Goal: Task Accomplishment & Management: Manage account settings

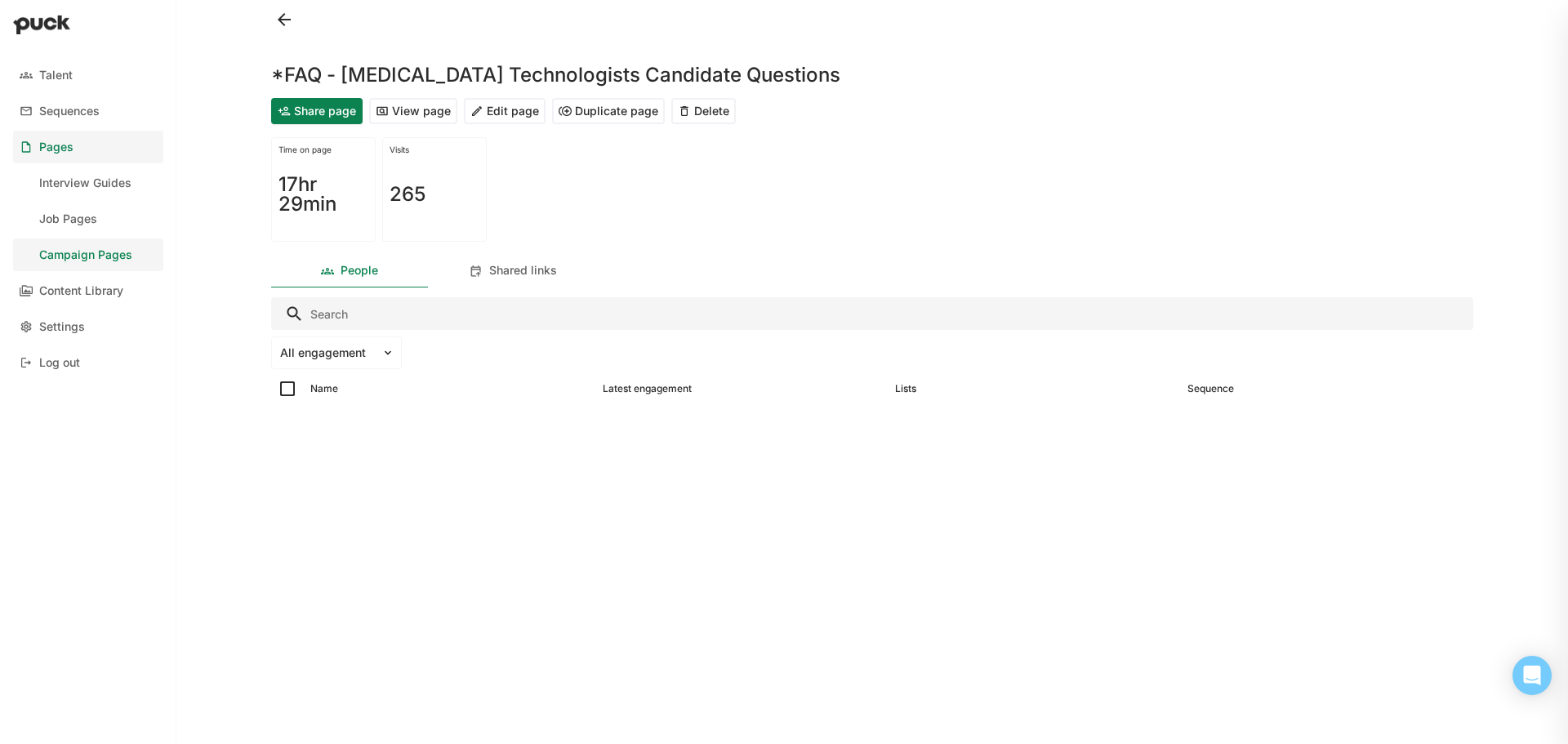
click at [133, 254] on link "Campaign Pages" at bounding box center [88, 255] width 150 height 33
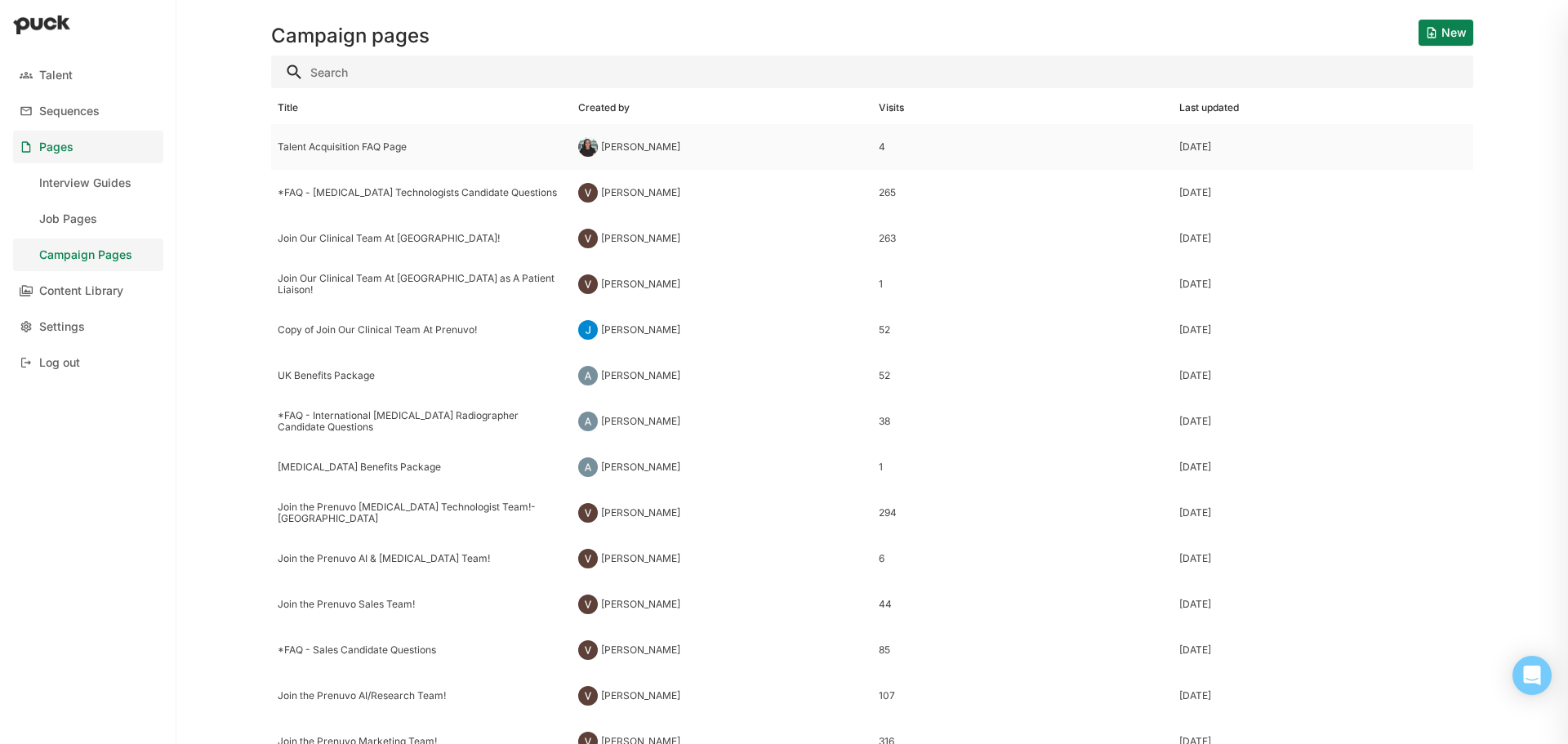
click at [711, 151] on div "Malerie Crenshaw" at bounding box center [721, 147] width 301 height 46
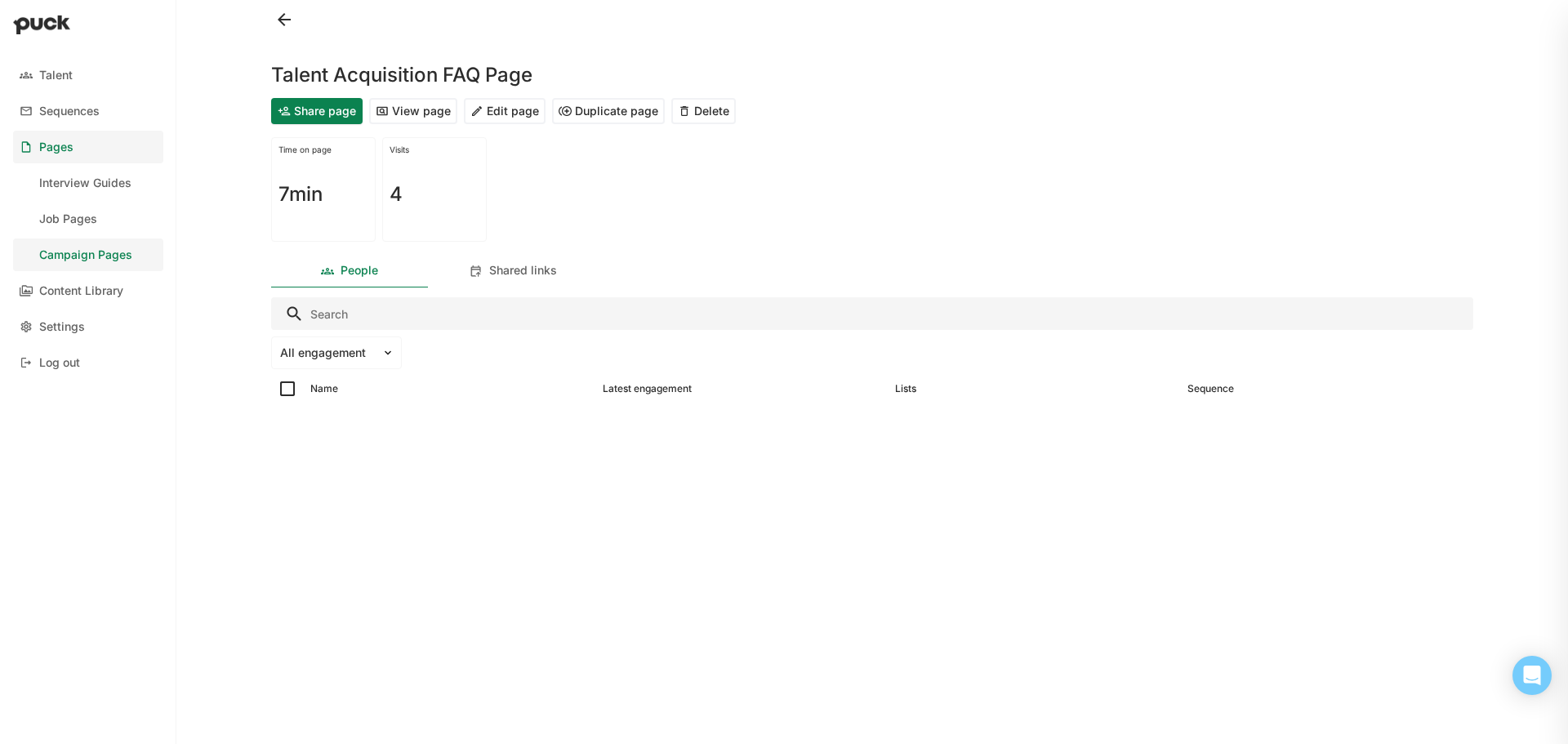
click at [510, 108] on button "Edit page" at bounding box center [505, 111] width 82 height 26
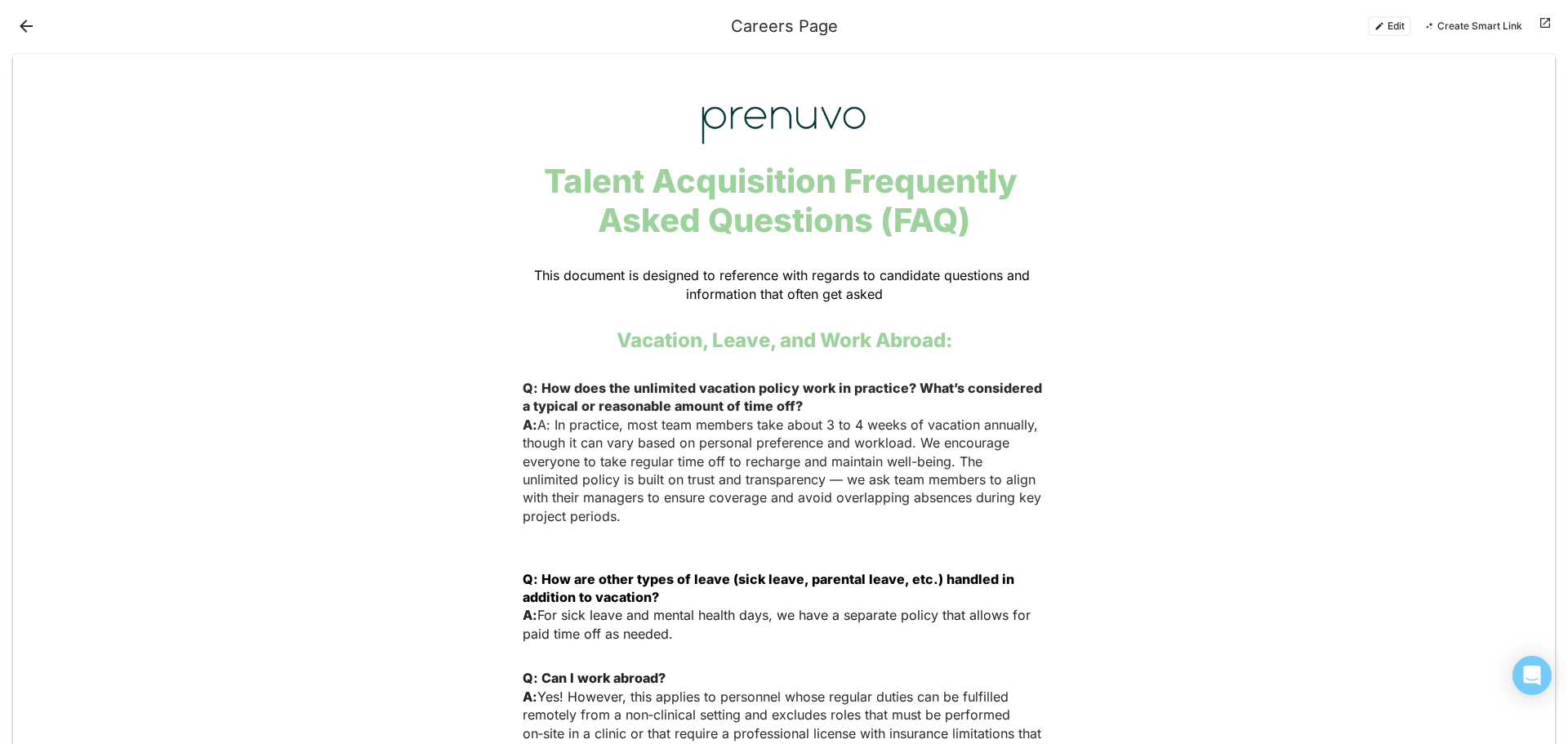
click at [1383, 23] on button "Edit" at bounding box center [1389, 26] width 43 height 20
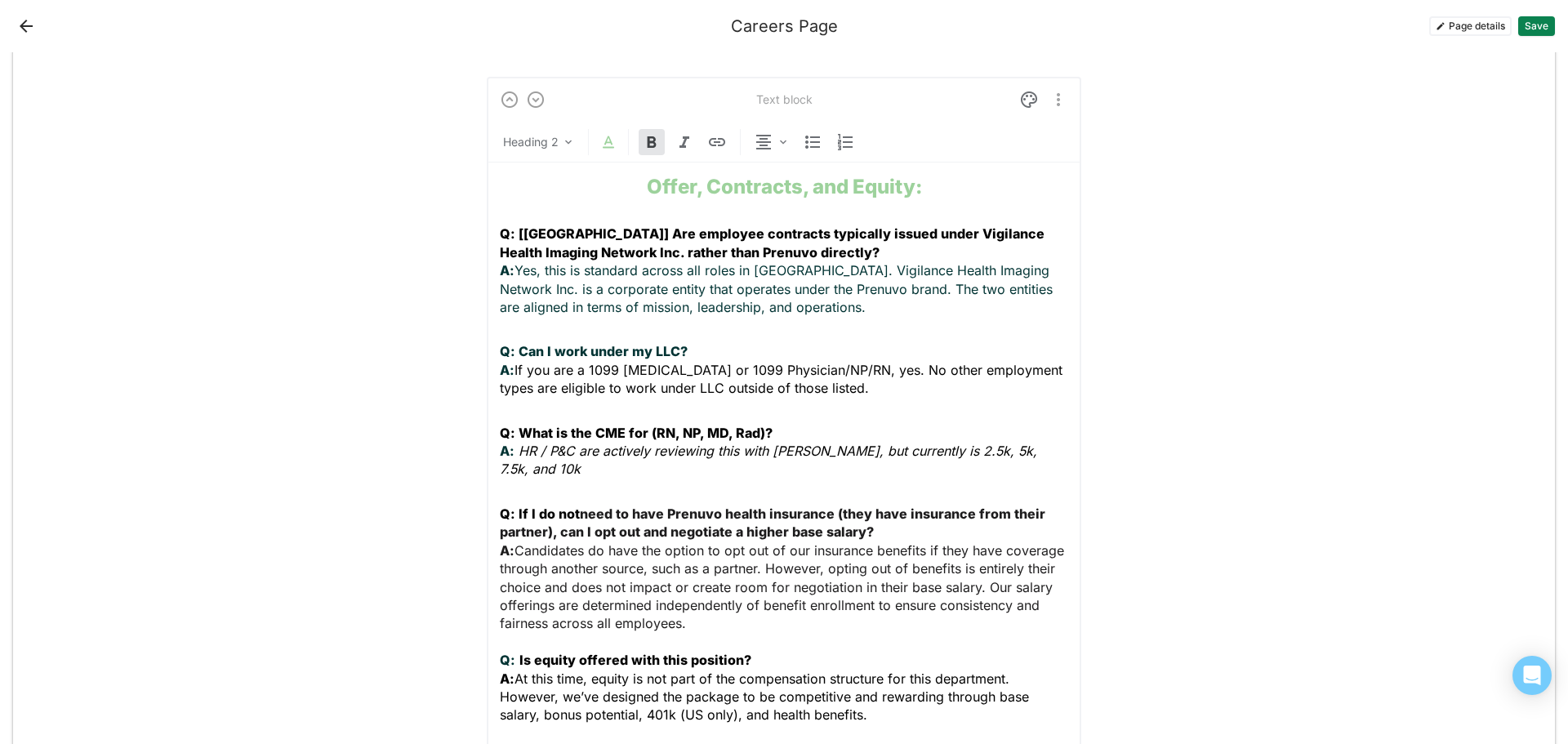
scroll to position [1307, 0]
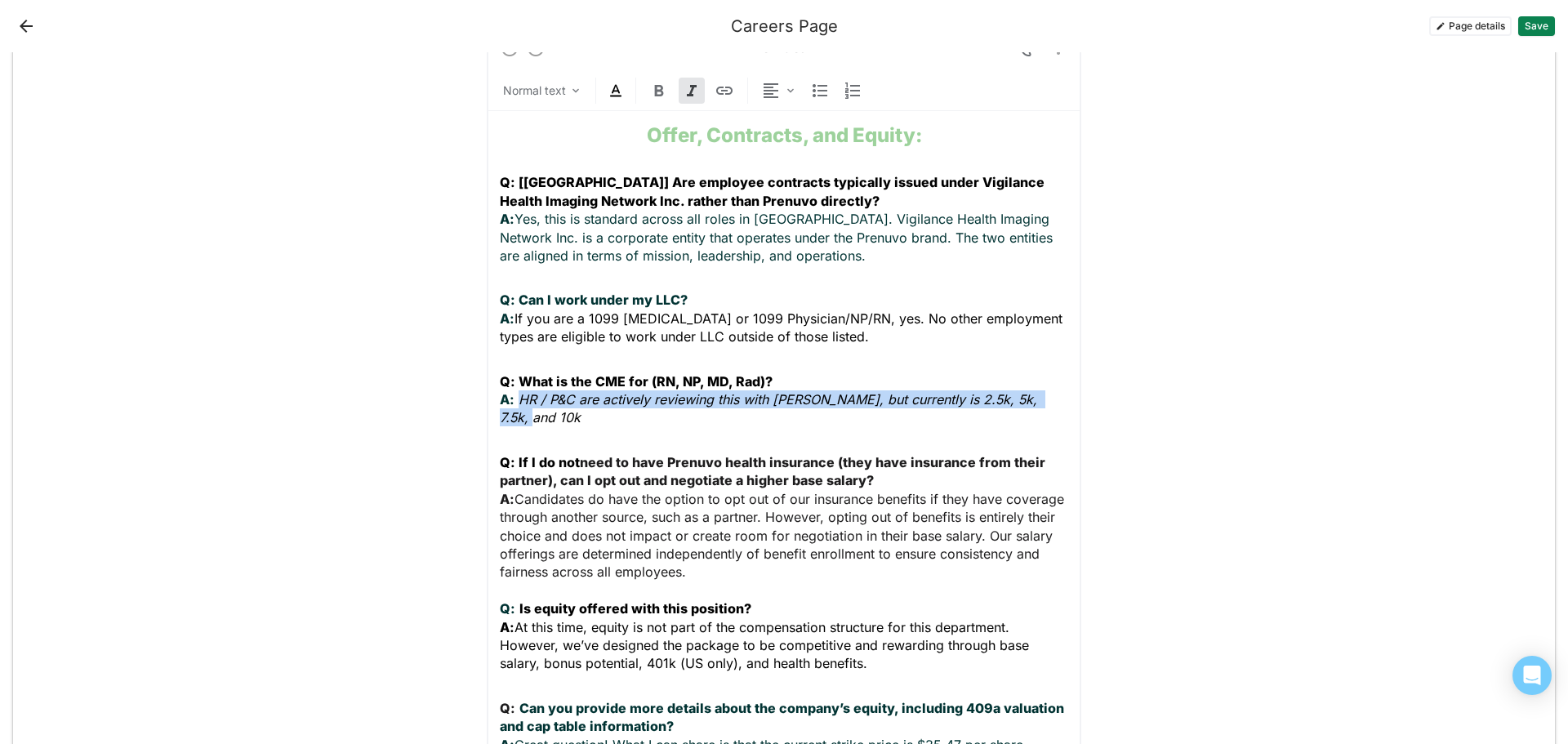
drag, startPoint x: 1047, startPoint y: 362, endPoint x: 513, endPoint y: 366, distance: 534.0
click at [513, 372] on p "Q: What is the CME for (RN, NP, MD, Rad)? A: HR / P&C are actively reviewing th…" at bounding box center [784, 399] width 568 height 55
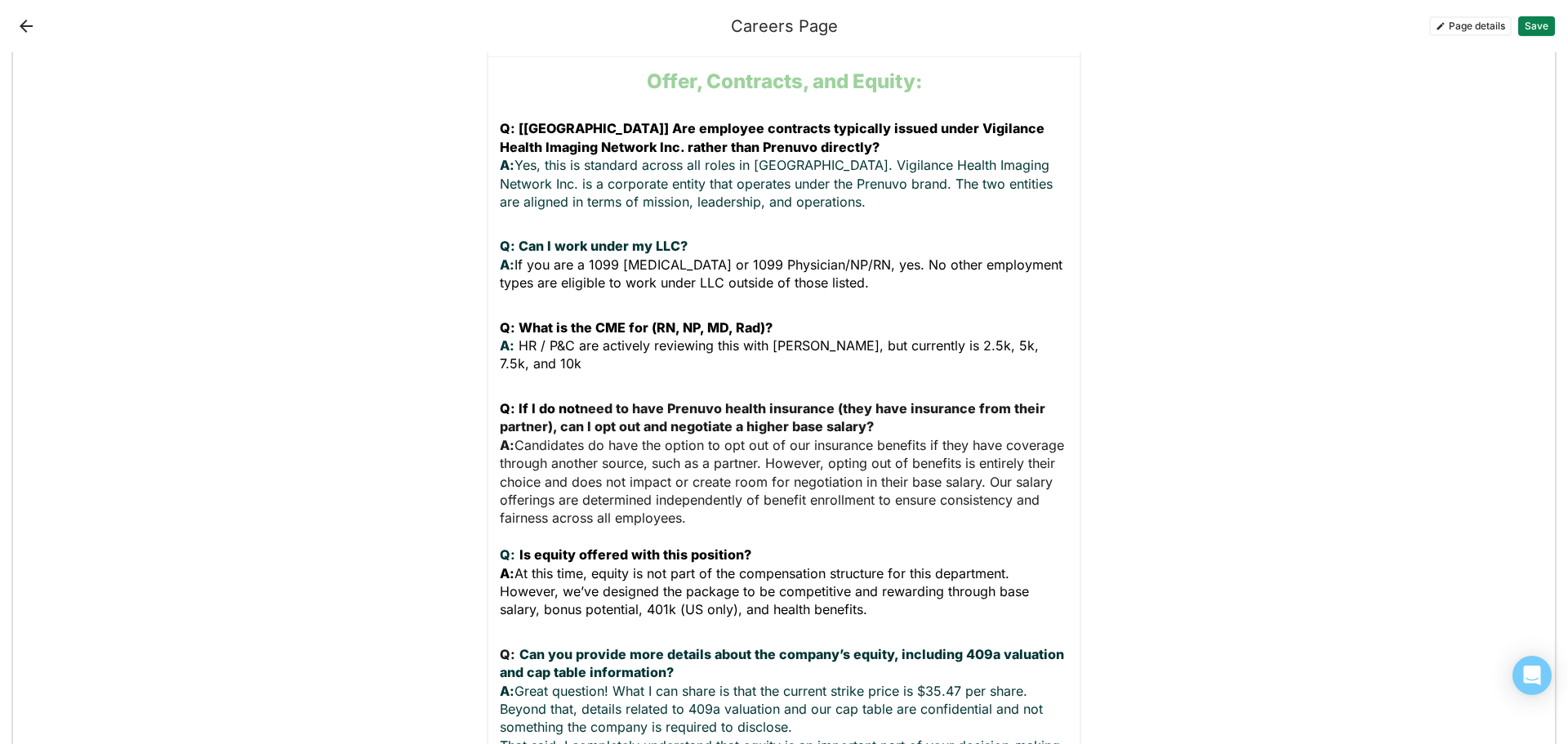
scroll to position [1388, 0]
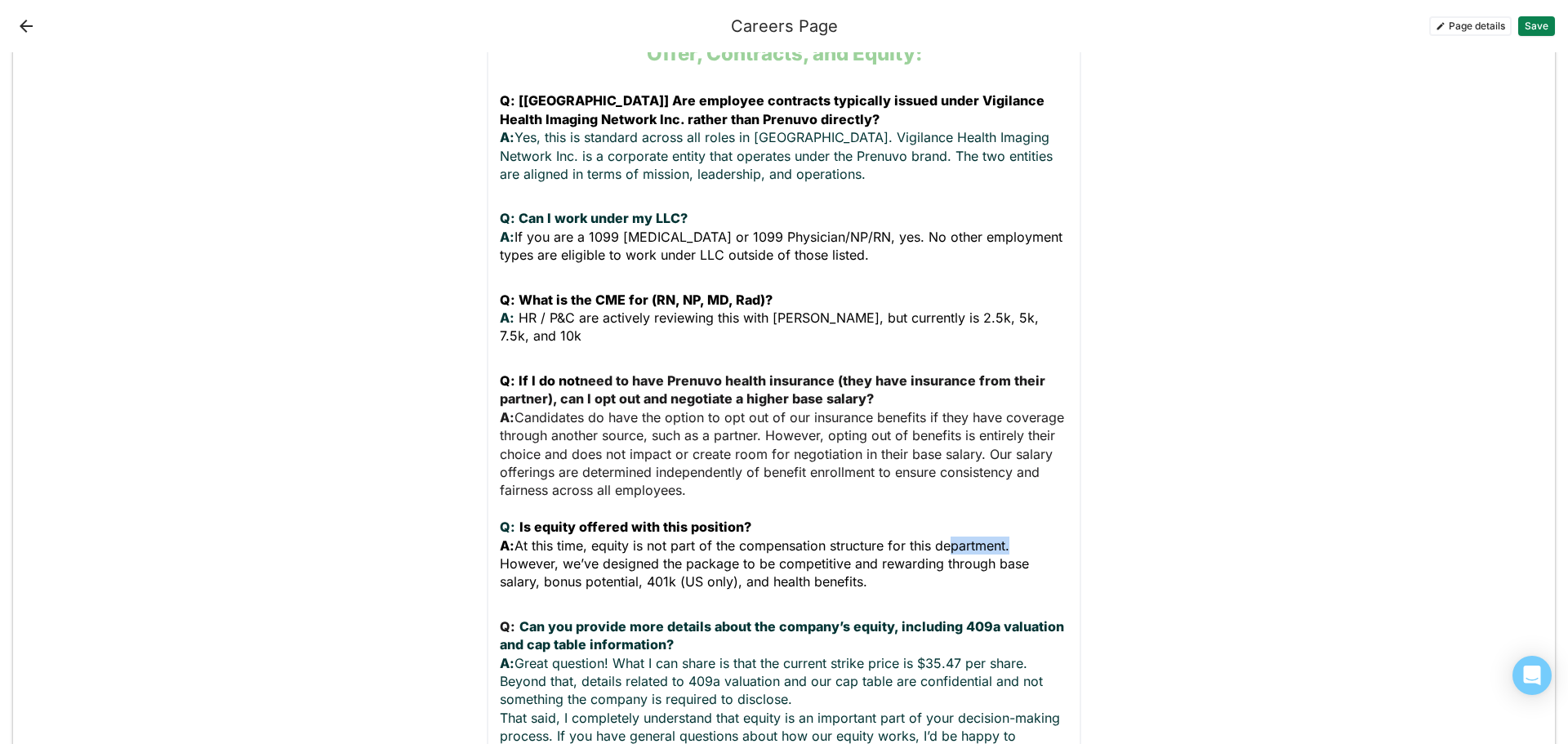
drag, startPoint x: 1004, startPoint y: 486, endPoint x: 939, endPoint y: 485, distance: 65.0
click at [939, 537] on span "A: At this time, equity is not part of the compensation structure for this depa…" at bounding box center [767, 563] width 533 height 53
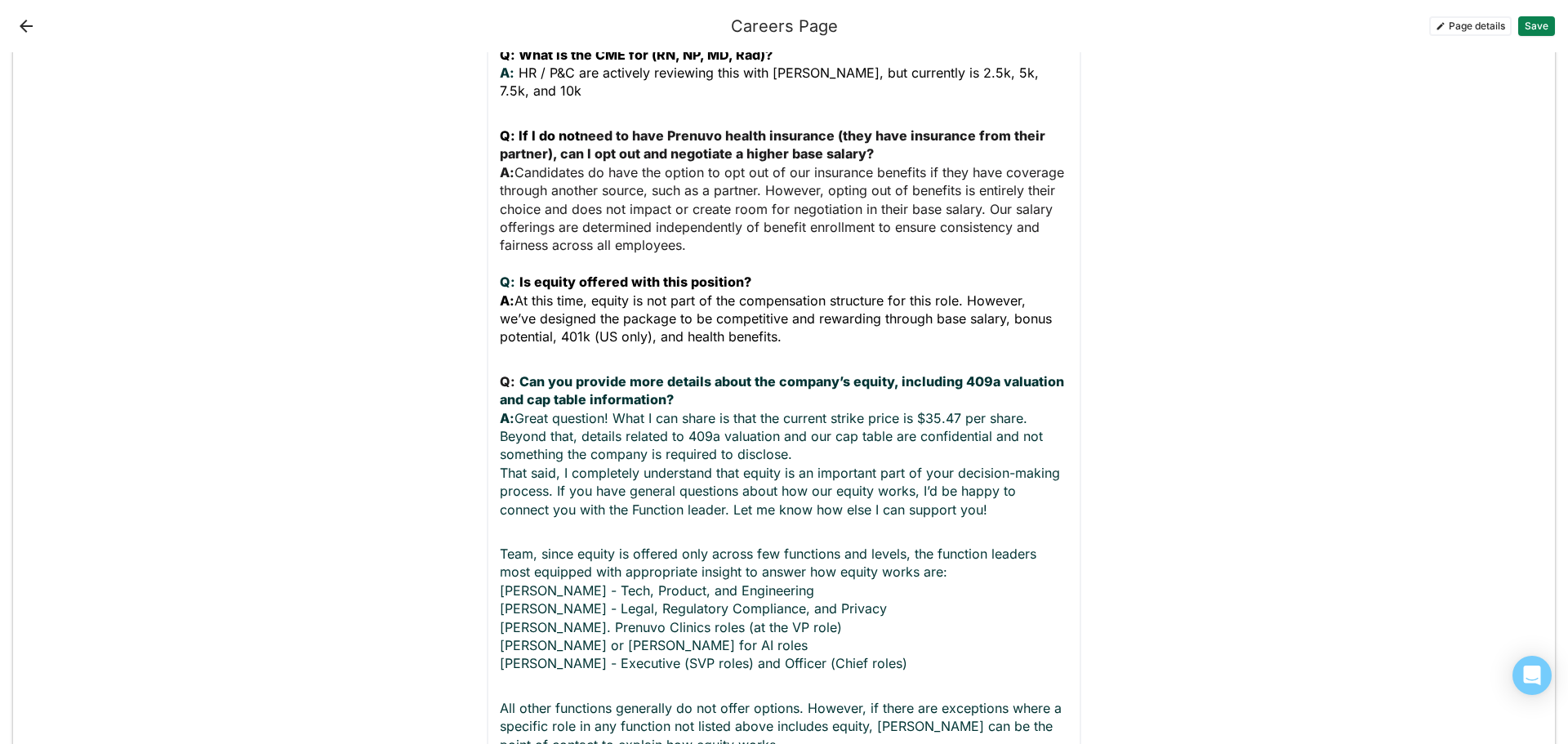
scroll to position [1715, 0]
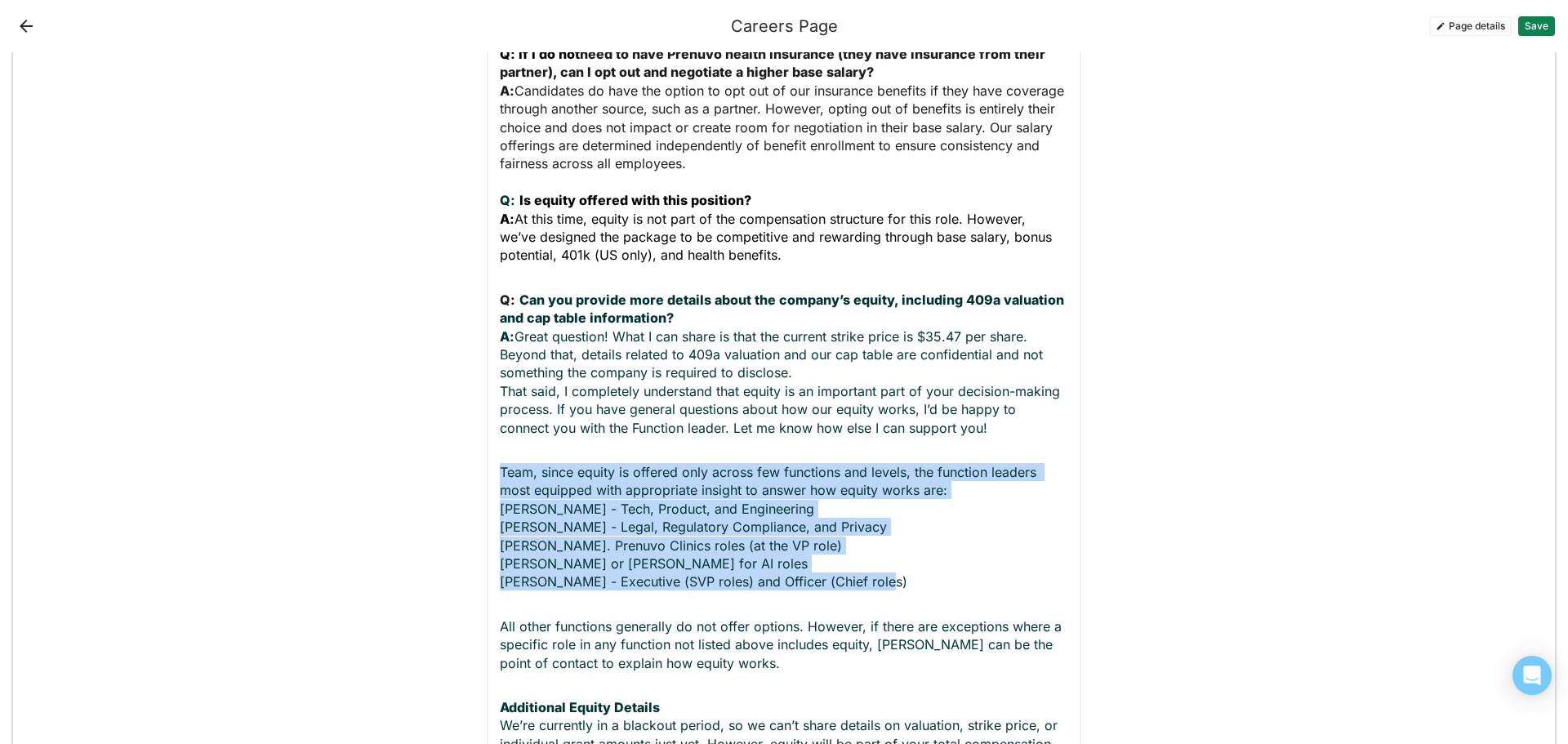
drag, startPoint x: 886, startPoint y: 524, endPoint x: 460, endPoint y: 415, distance: 439.7
click at [460, 415] on div "Add block Text block Heading 1 Talent Acquisition Frequently Asked Questions (F…" at bounding box center [784, 348] width 1542 height 4018
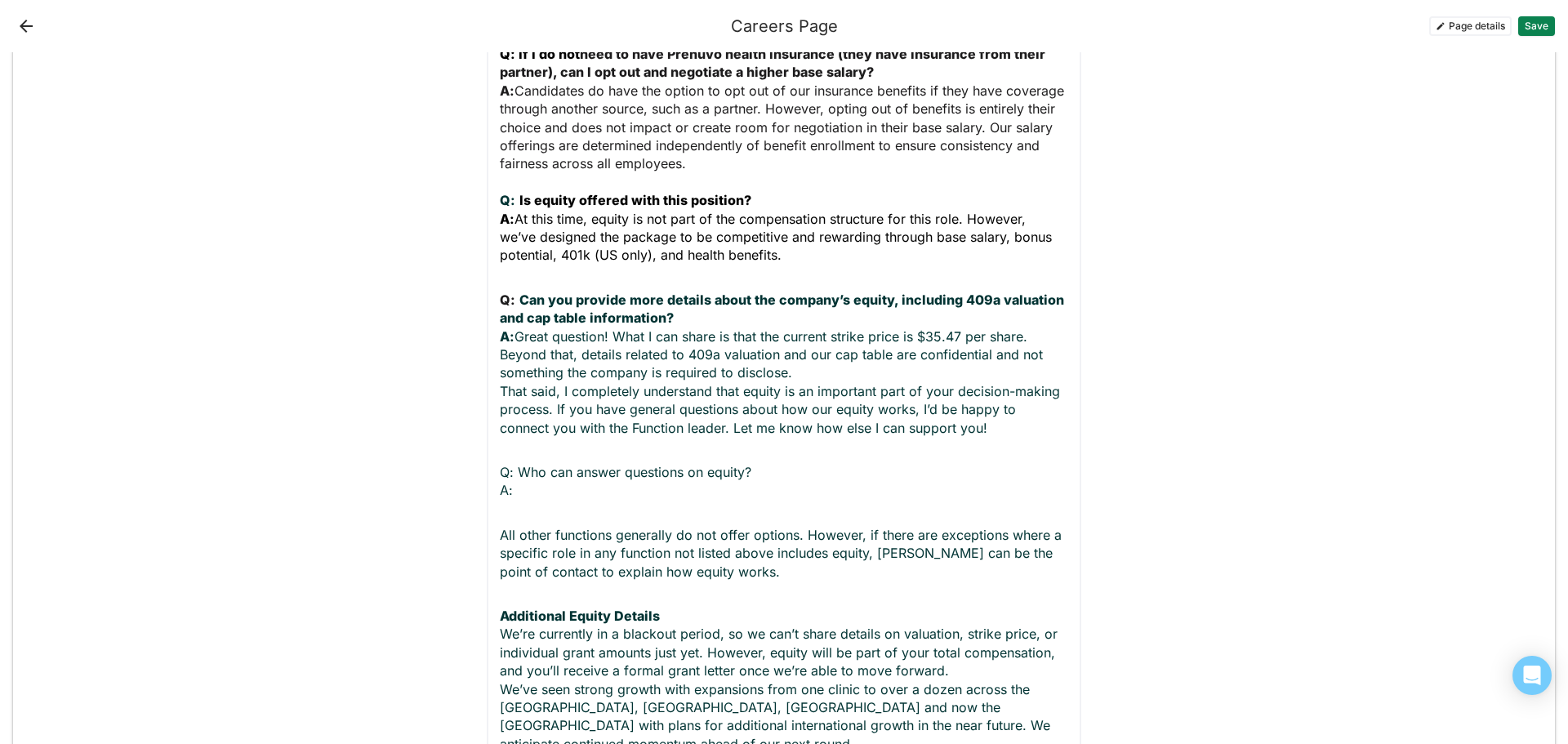
click at [585, 463] on p "Q: Who can answer questions on equity? A:" at bounding box center [784, 481] width 568 height 37
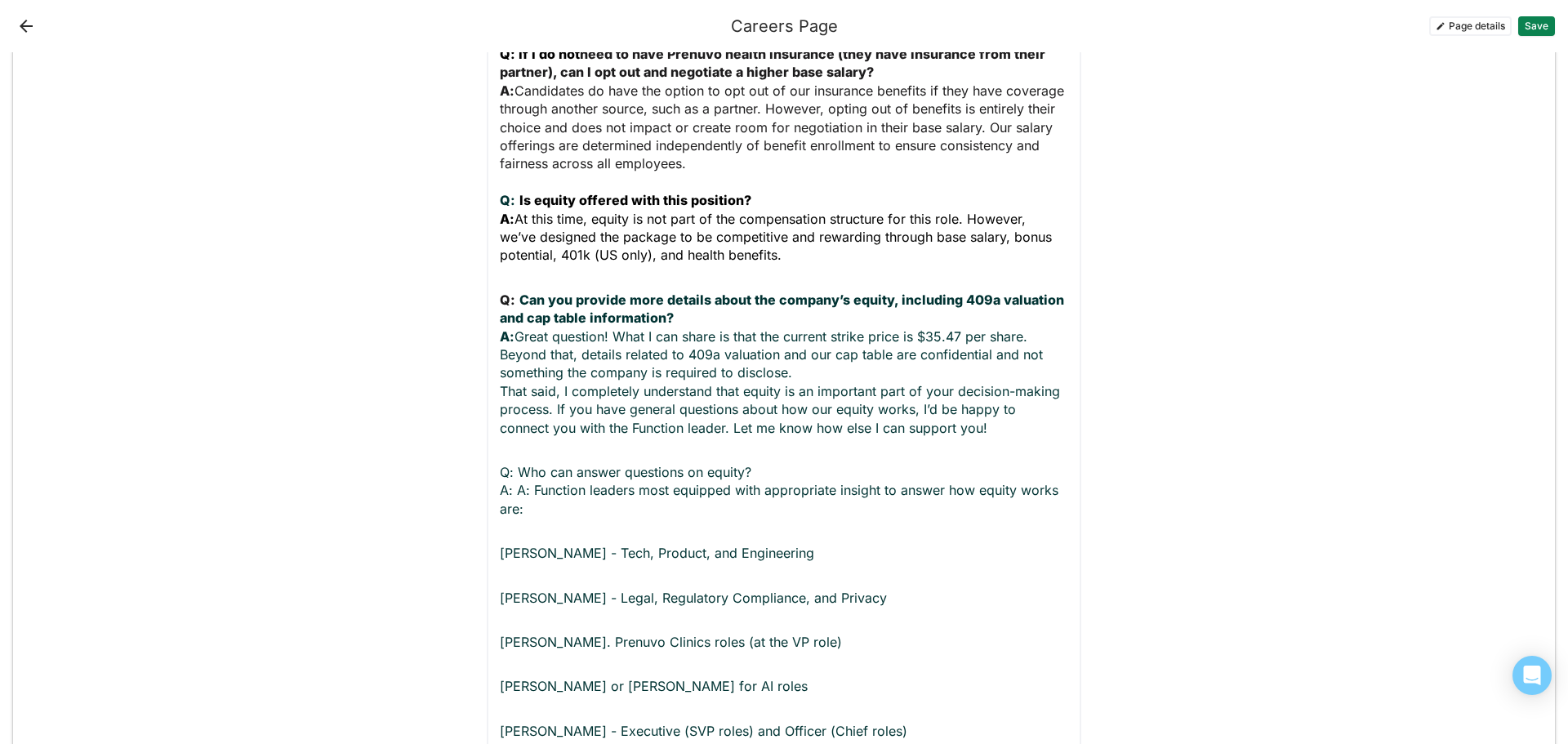
click at [524, 463] on p "Q: Who can answer questions on equity? A: A: Function leaders most equipped wit…" at bounding box center [784, 490] width 568 height 55
click at [500, 544] on p "Steve Lemon - Tech, Product, and Engineering" at bounding box center [784, 553] width 568 height 18
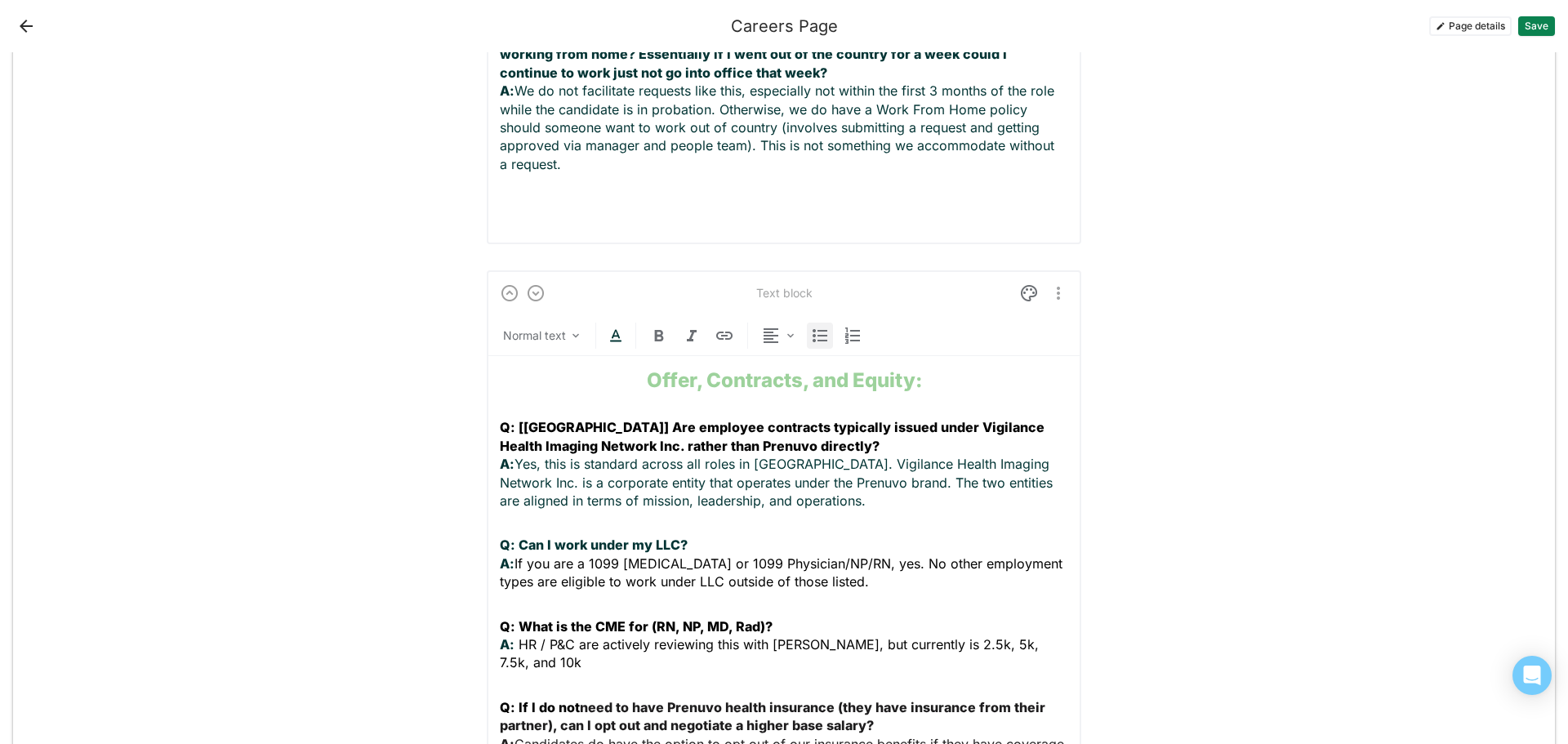
click at [816, 326] on img at bounding box center [820, 336] width 20 height 20
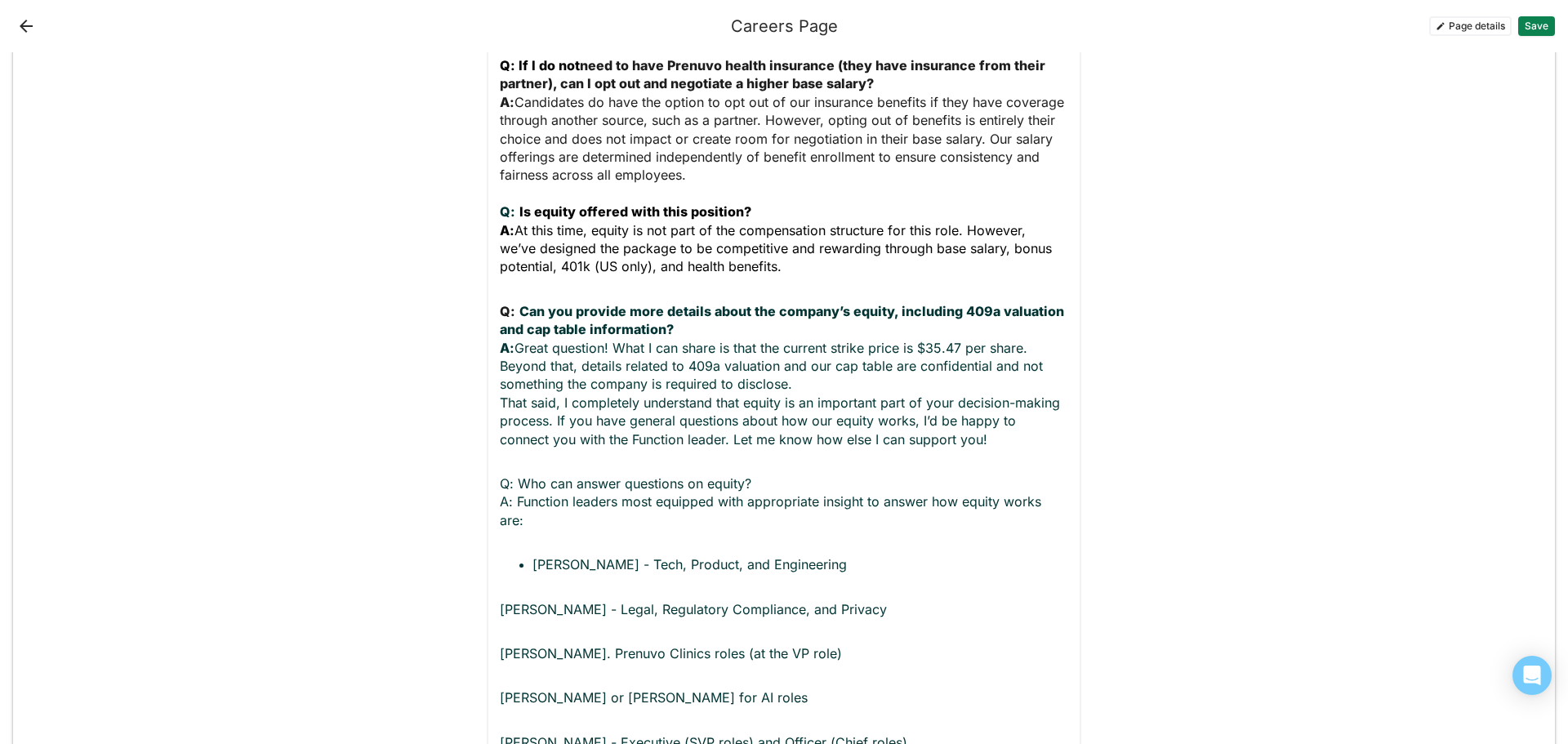
scroll to position [1709, 0]
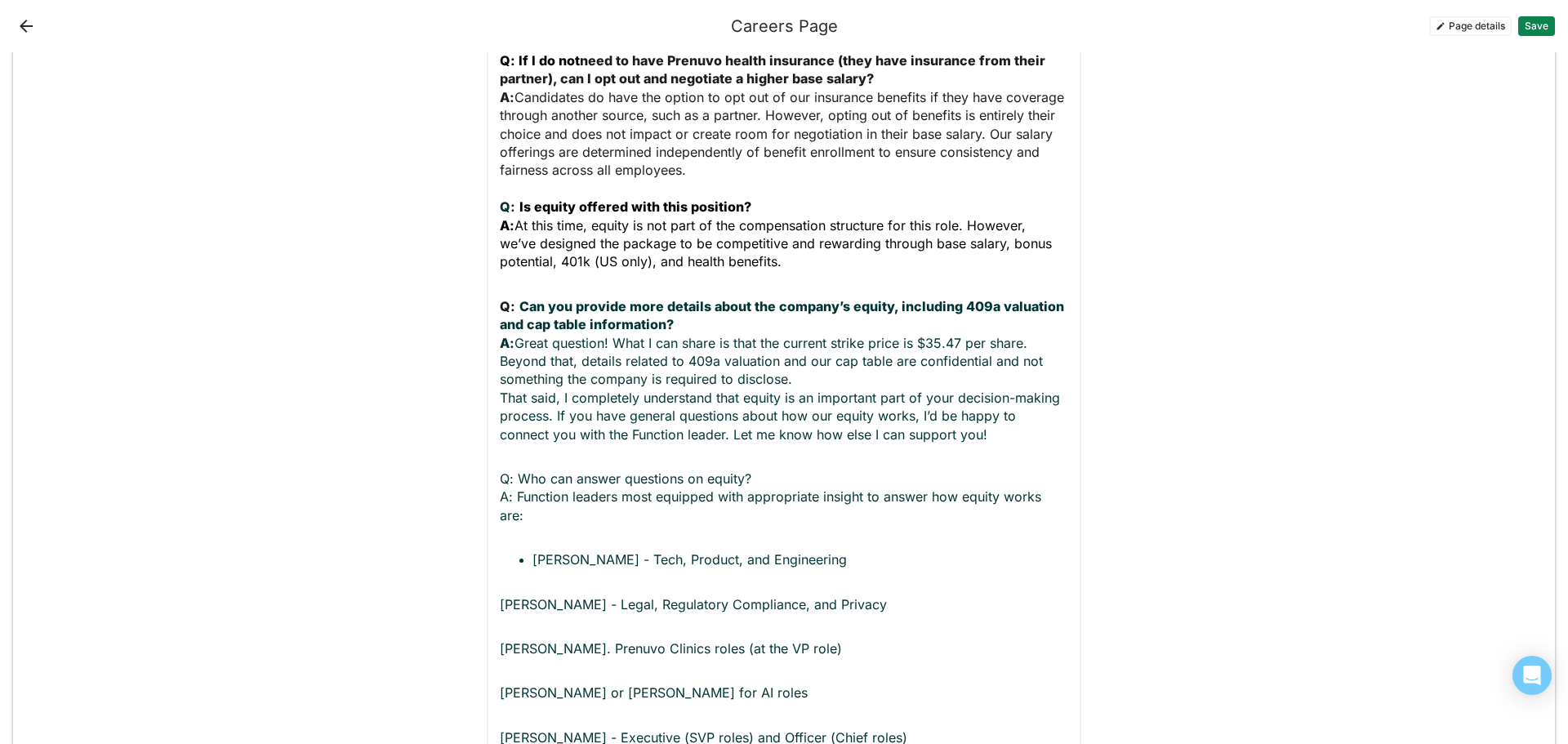
click at [500, 595] on p "Leigh Rubenstein - Legal, Regulatory Compliance, and Privacy" at bounding box center [784, 604] width 568 height 18
click at [500, 639] on p "Daniel Durand - Sr. Prenuvo Clinics roles (at the VP role)" at bounding box center [784, 648] width 568 height 18
click at [500, 684] on p "Cecilia or Craig for AI roles" at bounding box center [784, 693] width 568 height 18
click at [492, 657] on div "Text block Normal text Offer, Contracts, and Equity: Q: [Canada] Are employee c…" at bounding box center [783, 362] width 594 height 1477
click at [500, 728] on p "Andrew Lacy - Executive (SVP roles) and Officer (Chief roles)" at bounding box center [784, 737] width 568 height 18
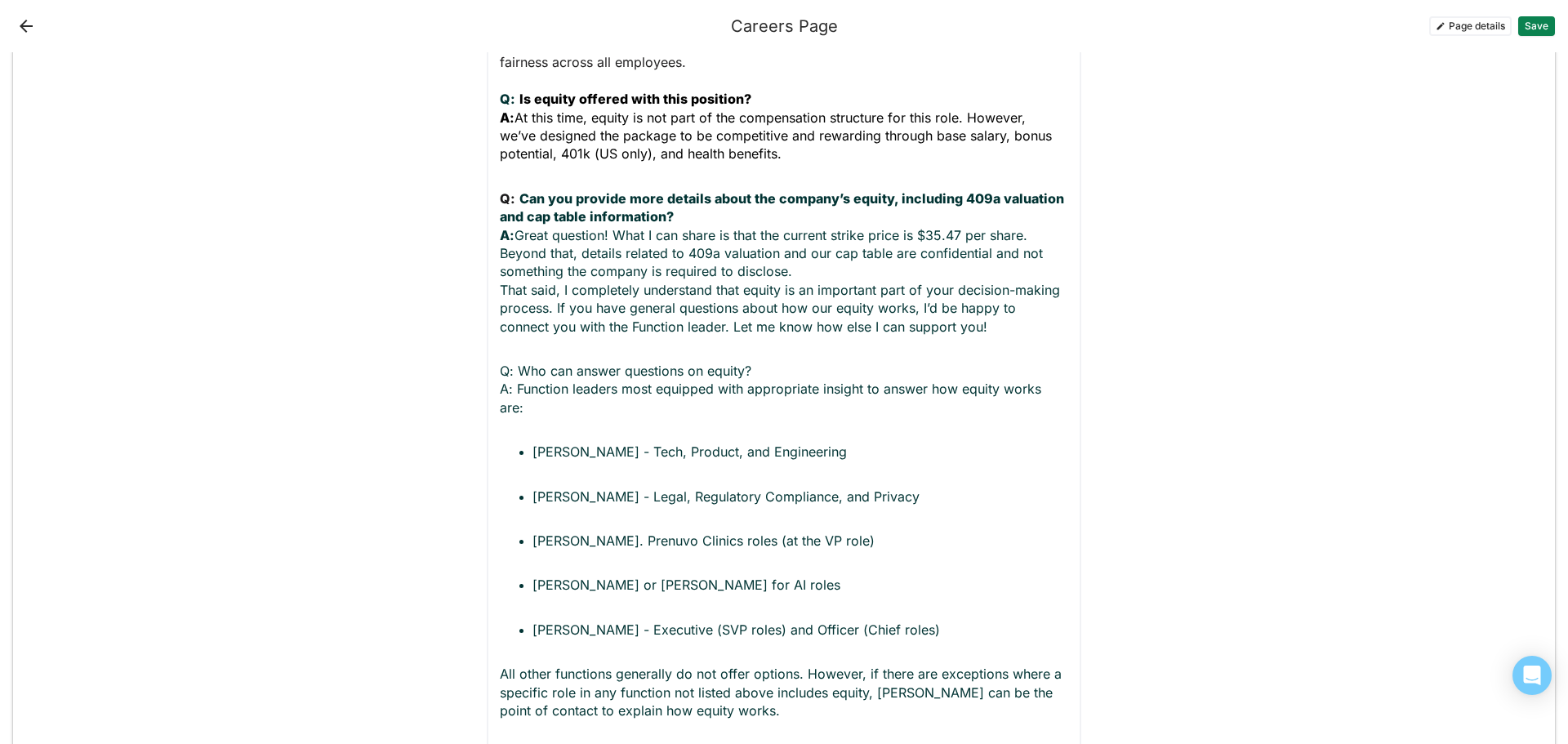
scroll to position [1871, 0]
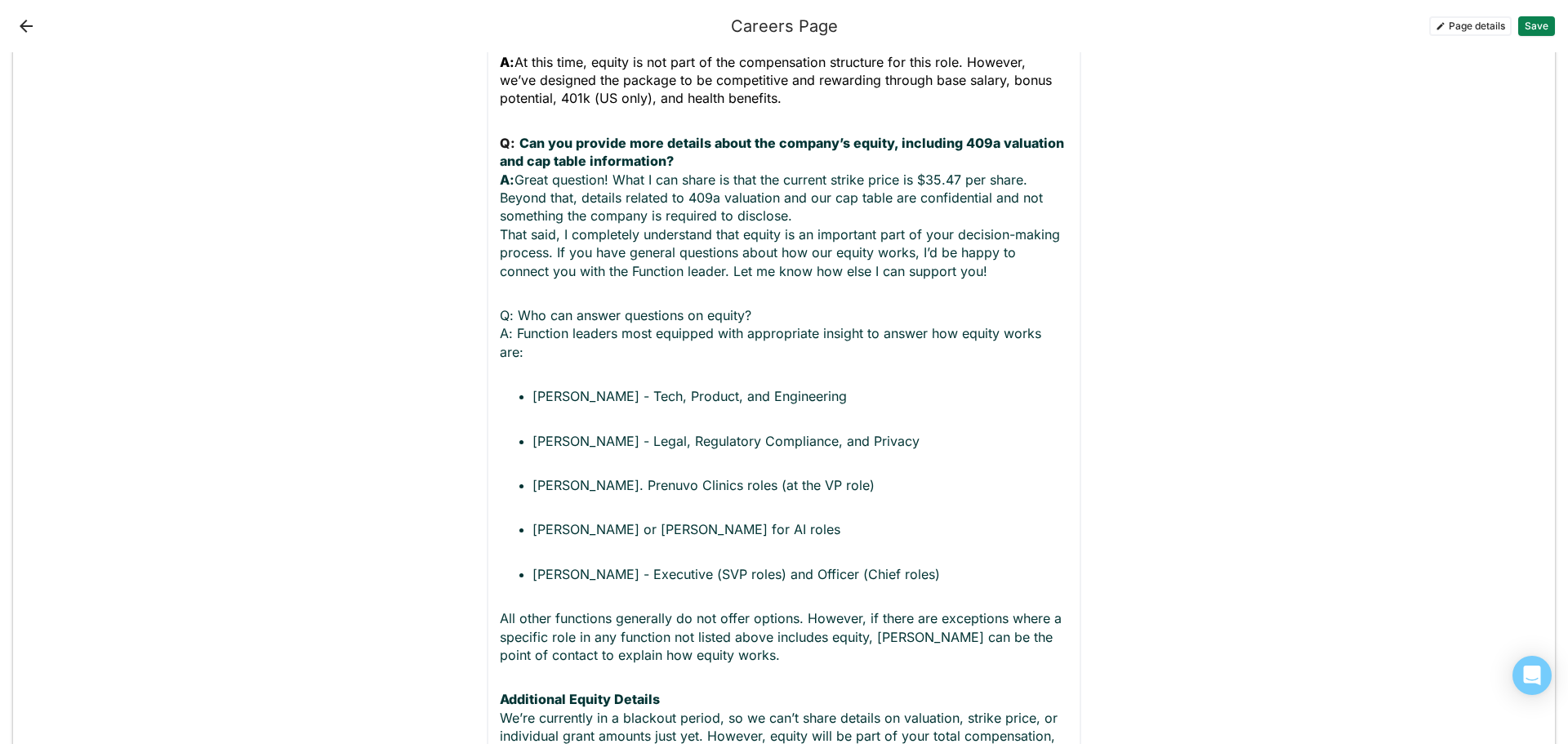
click at [729, 609] on p "All other functions generally do not offer options. However, if there are excep…" at bounding box center [784, 636] width 568 height 55
click at [517, 522] on div "Offer, Contracts, and Equity: Q: [Canada] Are employee contracts typically issu…" at bounding box center [784, 235] width 568 height 1378
click at [500, 609] on p "All other functions generally do not offer options. However, if there are excep…" at bounding box center [784, 636] width 568 height 55
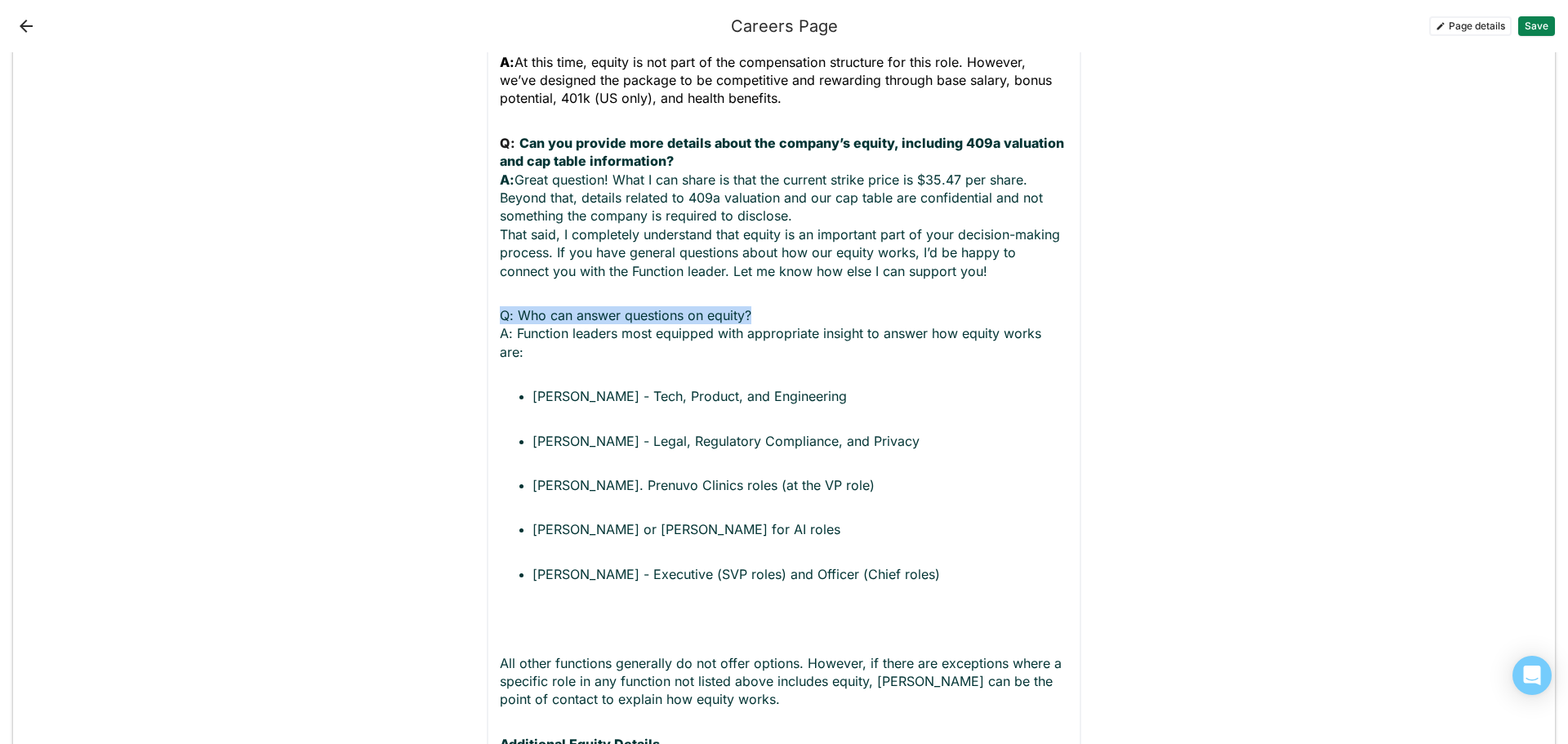
drag, startPoint x: 751, startPoint y: 255, endPoint x: 492, endPoint y: 250, distance: 259.0
click at [492, 250] on div "Text block Normal text Offer, Contracts, and Equity: Q: [Canada] Are employee c…" at bounding box center [783, 220] width 594 height 1521
click at [549, 609] on p at bounding box center [784, 618] width 568 height 18
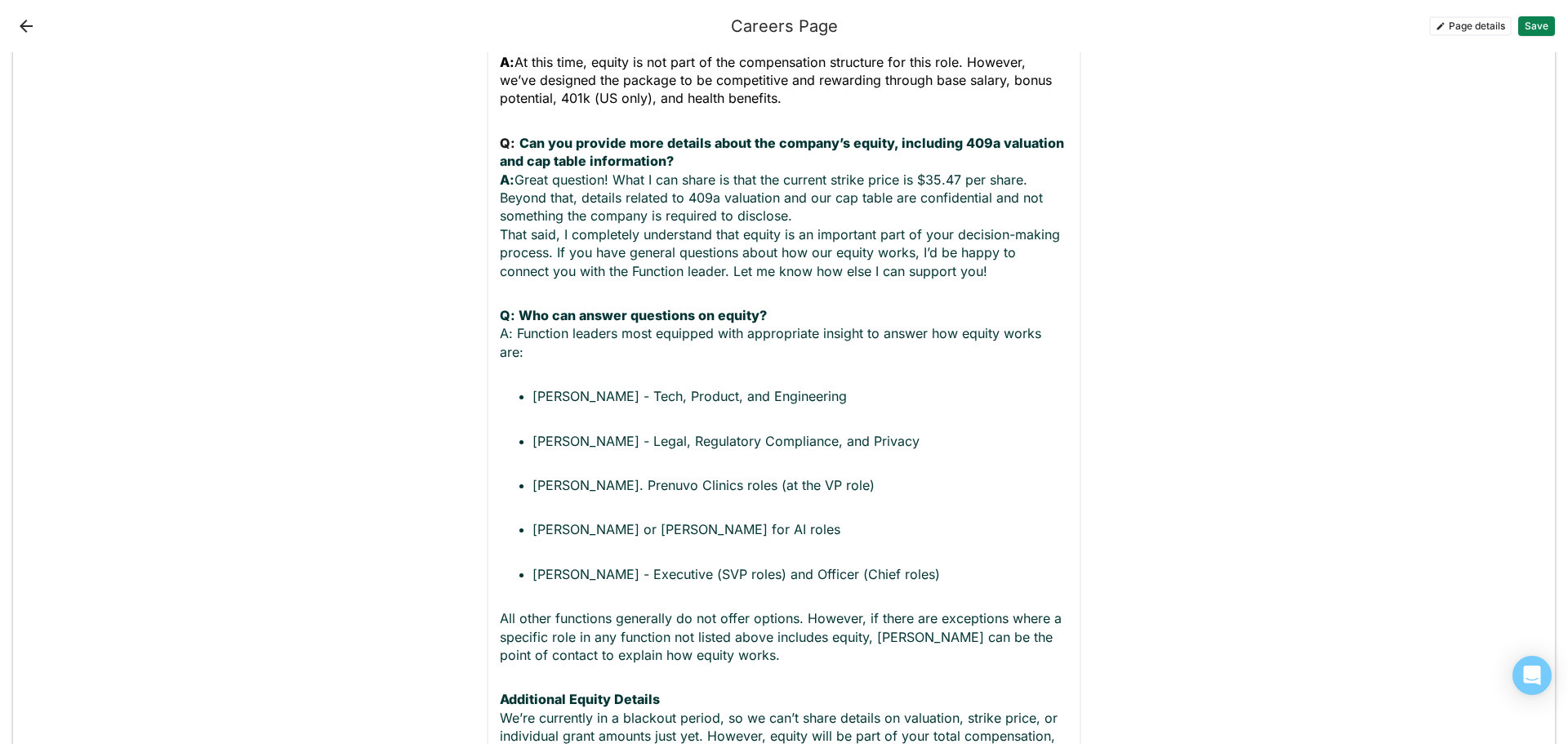
click at [513, 527] on div "Offer, Contracts, and Equity: Q: [Canada] Are employee contracts typically issu…" at bounding box center [784, 235] width 568 height 1378
click at [500, 609] on p "All other functions generally do not offer options. However, if there are excep…" at bounding box center [784, 636] width 568 height 55
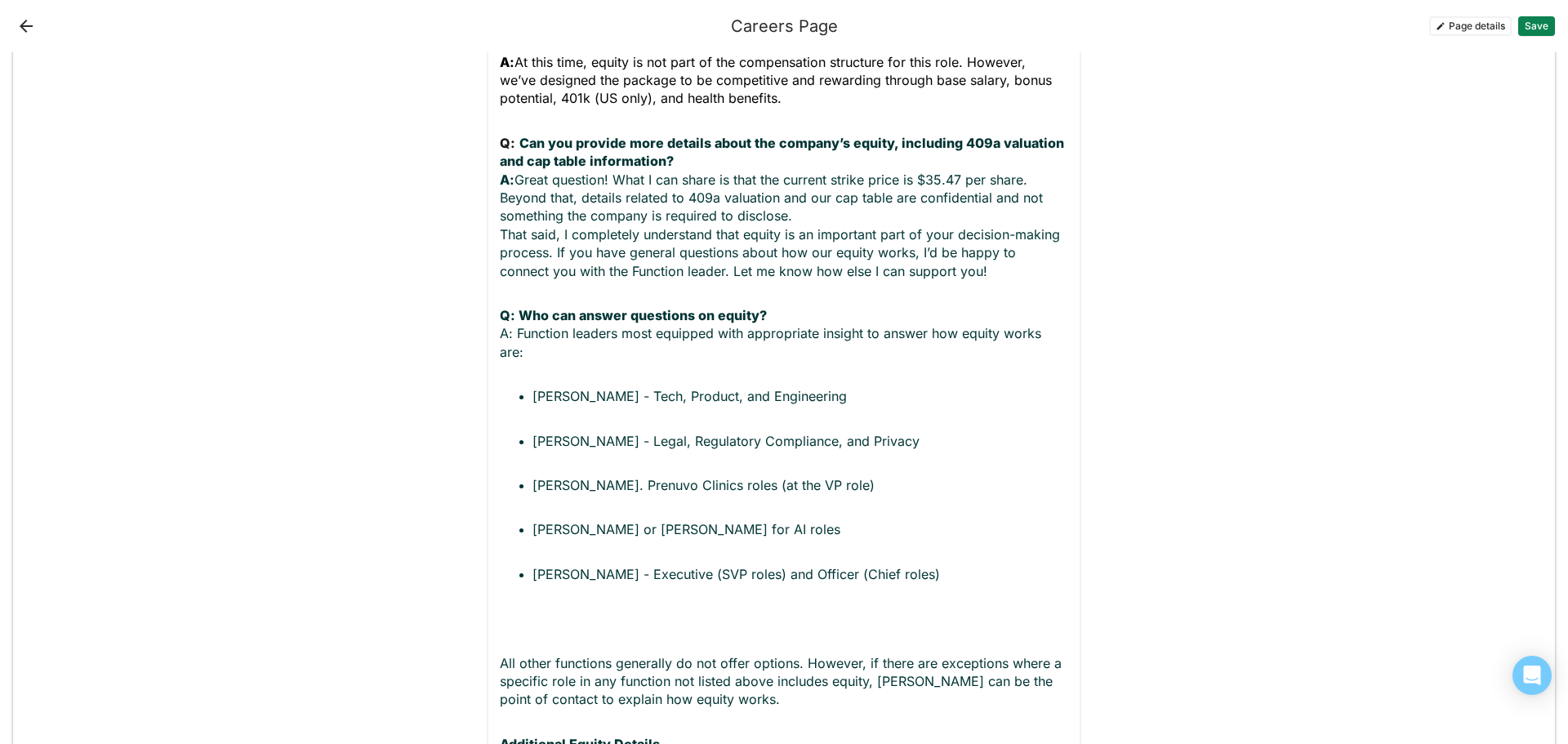
click at [500, 558] on div "Offer, Contracts, and Equity: Q: [Canada] Are employee contracts typically issu…" at bounding box center [784, 257] width 568 height 1422
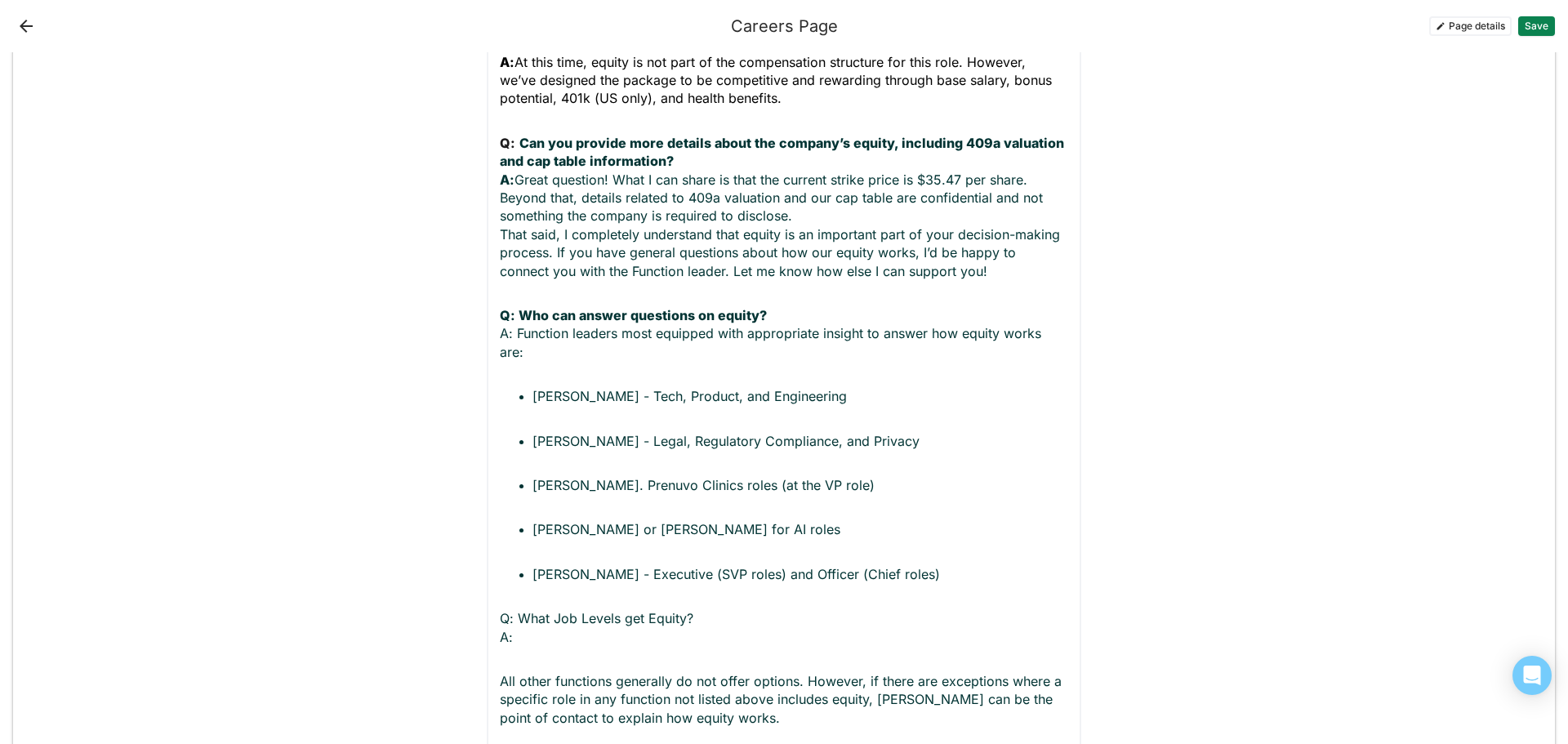
click at [523, 609] on p "Q: What Job Levels get Equity? A:" at bounding box center [784, 627] width 568 height 37
drag, startPoint x: 582, startPoint y: 556, endPoint x: 468, endPoint y: 540, distance: 115.1
click at [468, 540] on div "Add block Text block Heading 1 Talent Acquisition Frequently Asked Questions (F…" at bounding box center [784, 297] width 1542 height 4229
click at [542, 574] on div "Offer, Contracts, and Equity: Q: [Canada] Are employee contracts typically issu…" at bounding box center [784, 266] width 568 height 1441
click at [840, 609] on p "Q: What Job Levels get Equity? A: Equity allocation applies to the following Jo…" at bounding box center [784, 627] width 568 height 37
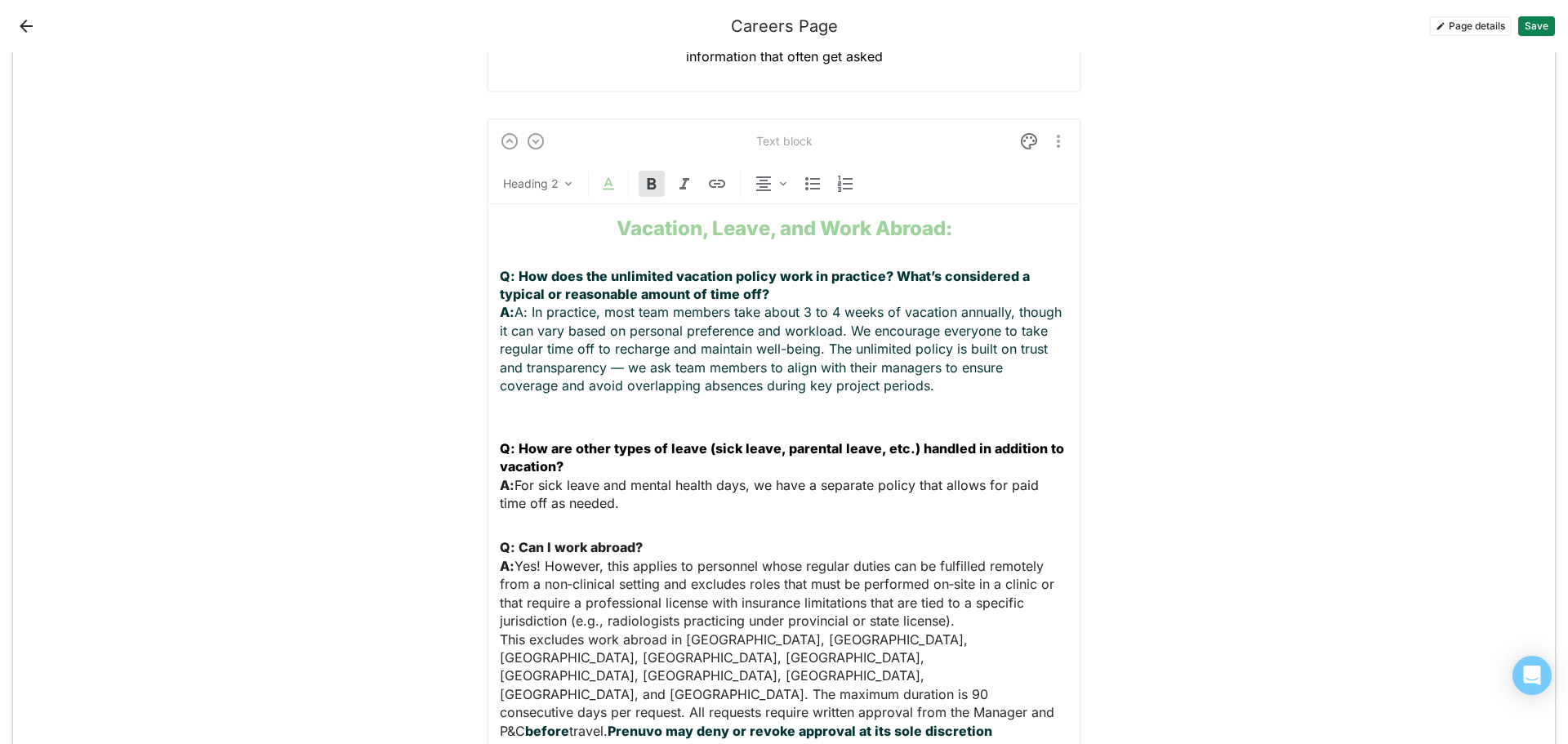
scroll to position [321, 0]
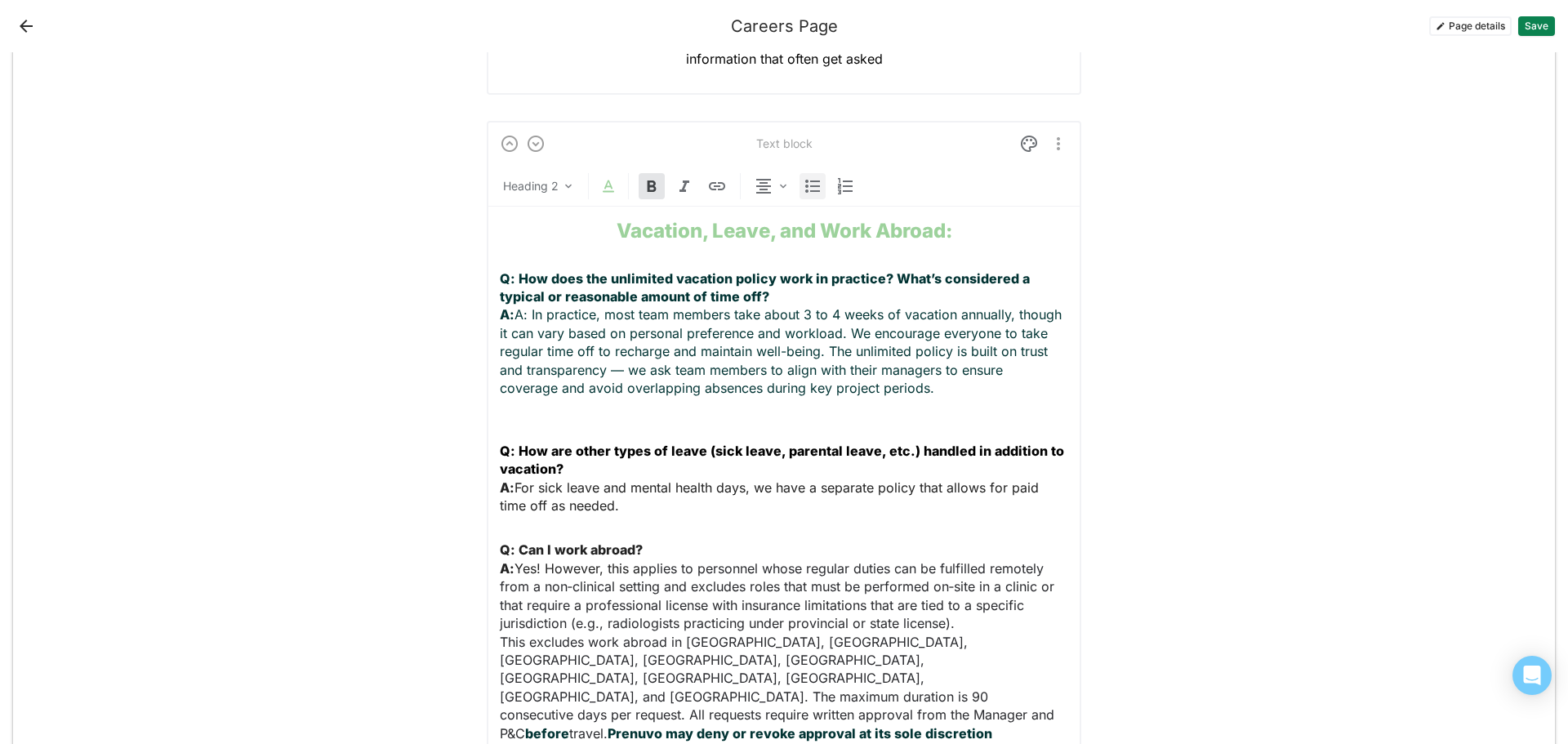
click at [812, 188] on img at bounding box center [813, 187] width 20 height 20
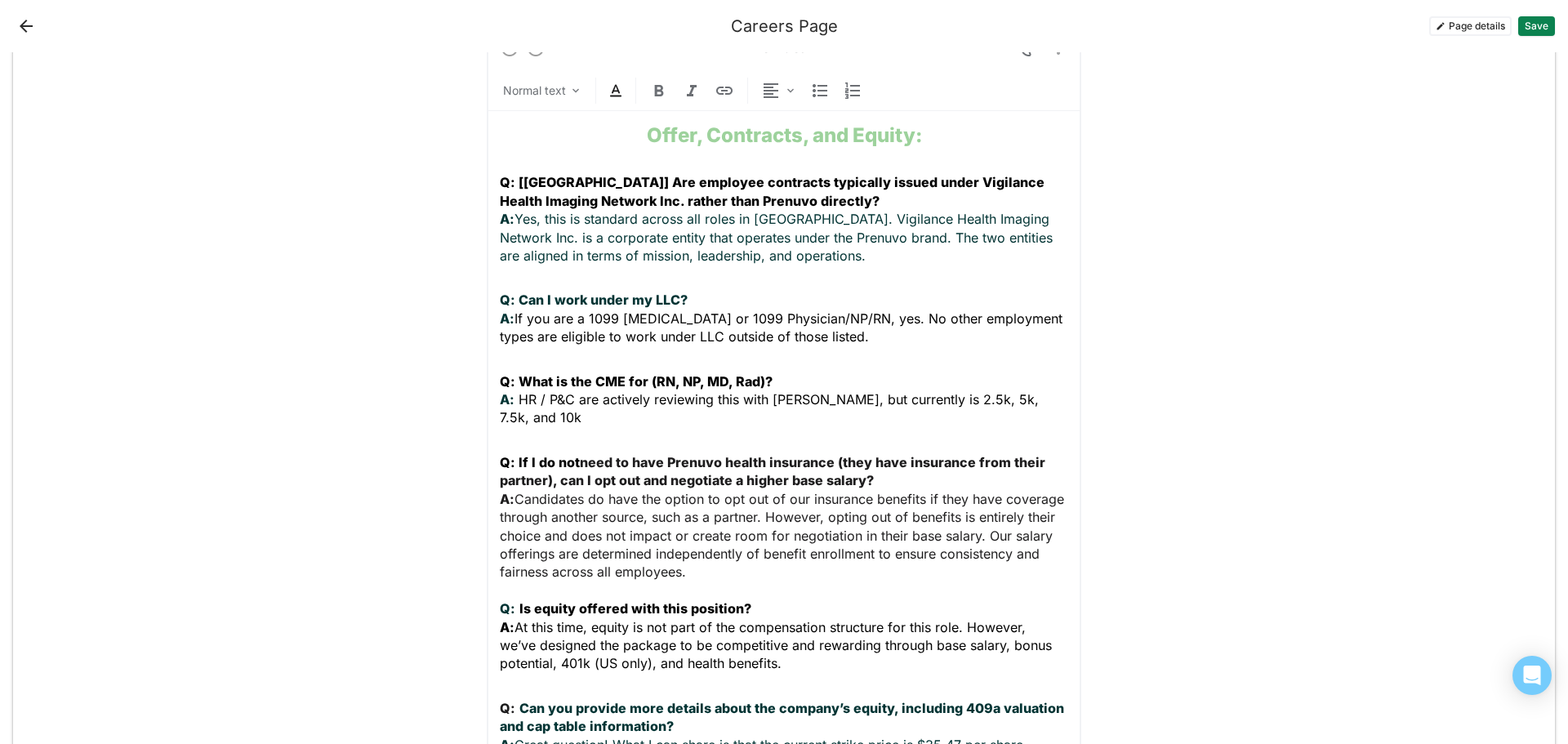
scroll to position [1960, 0]
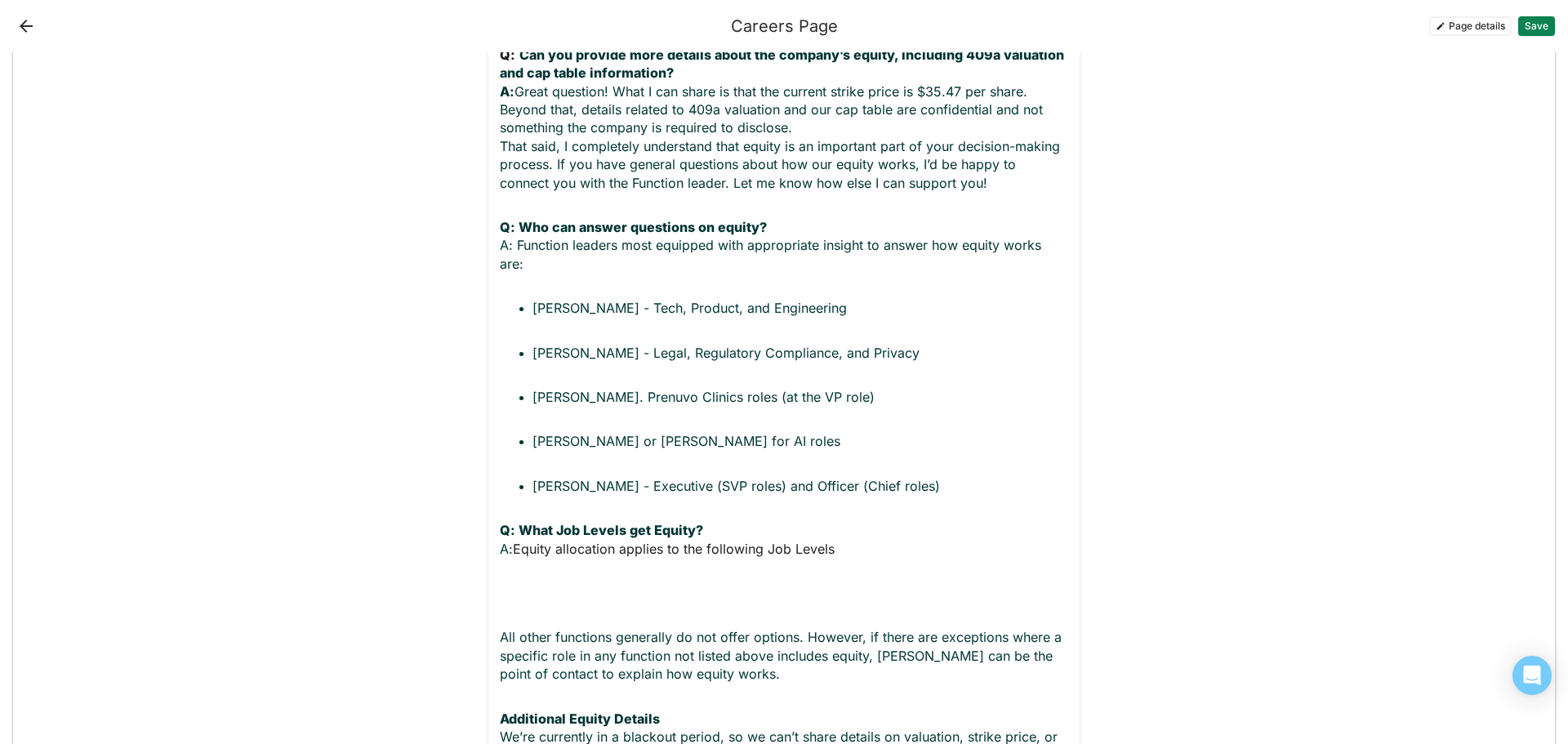
click at [500, 503] on div "Offer, Contracts, and Equity: Q: [Canada] Are employee contracts typically issu…" at bounding box center [784, 200] width 568 height 1485
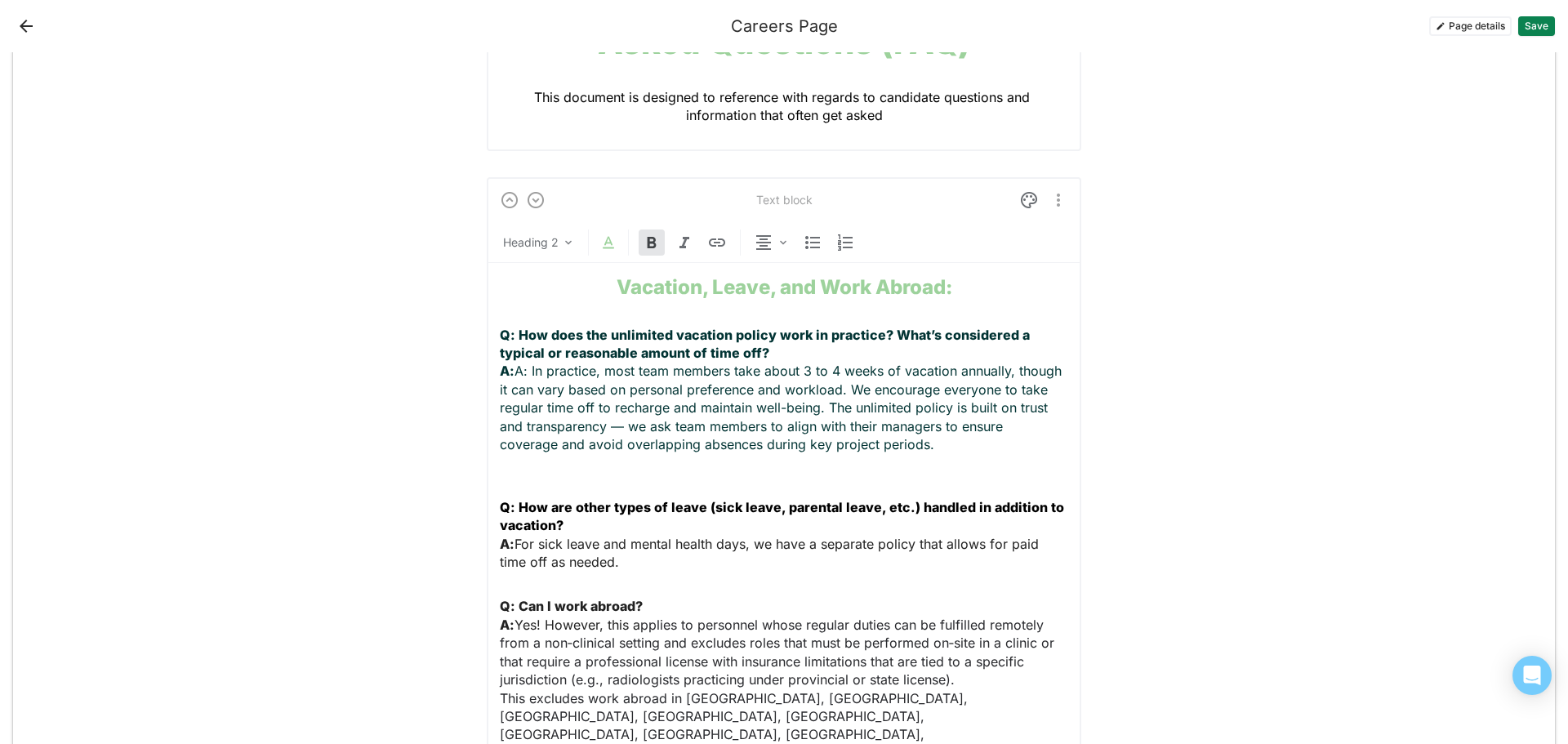
scroll to position [245, 0]
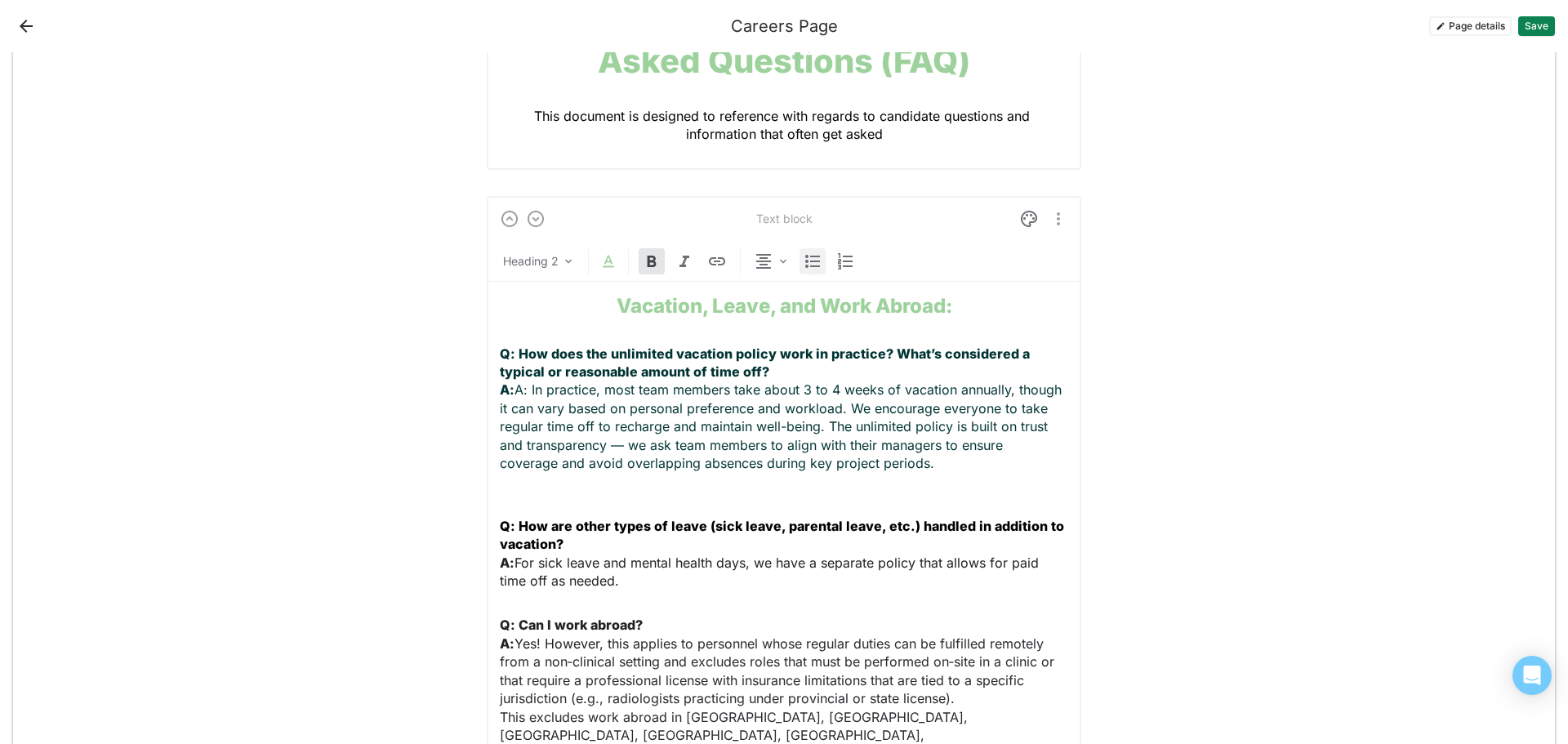
click at [805, 261] on img at bounding box center [813, 262] width 20 height 20
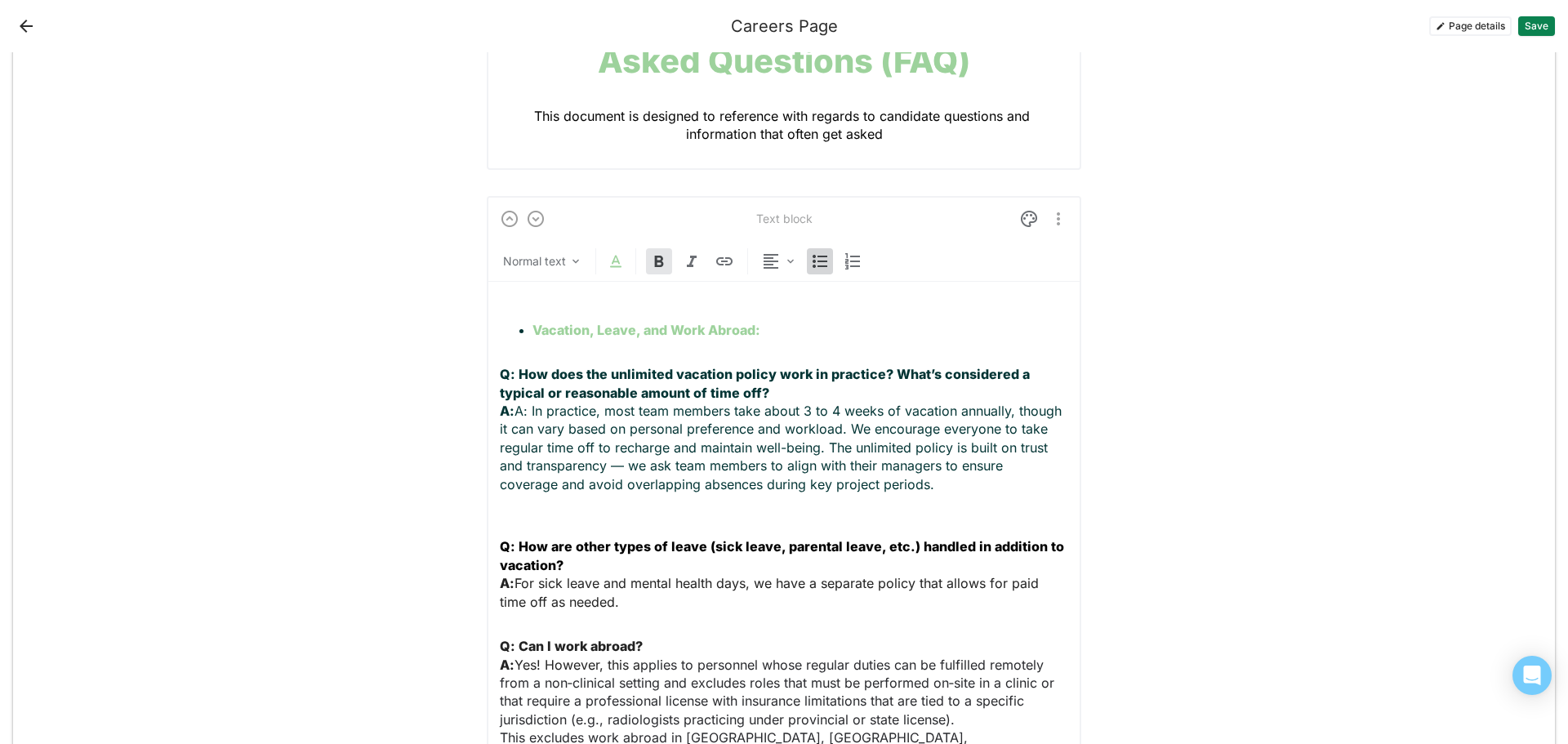
click at [810, 261] on img at bounding box center [820, 262] width 20 height 20
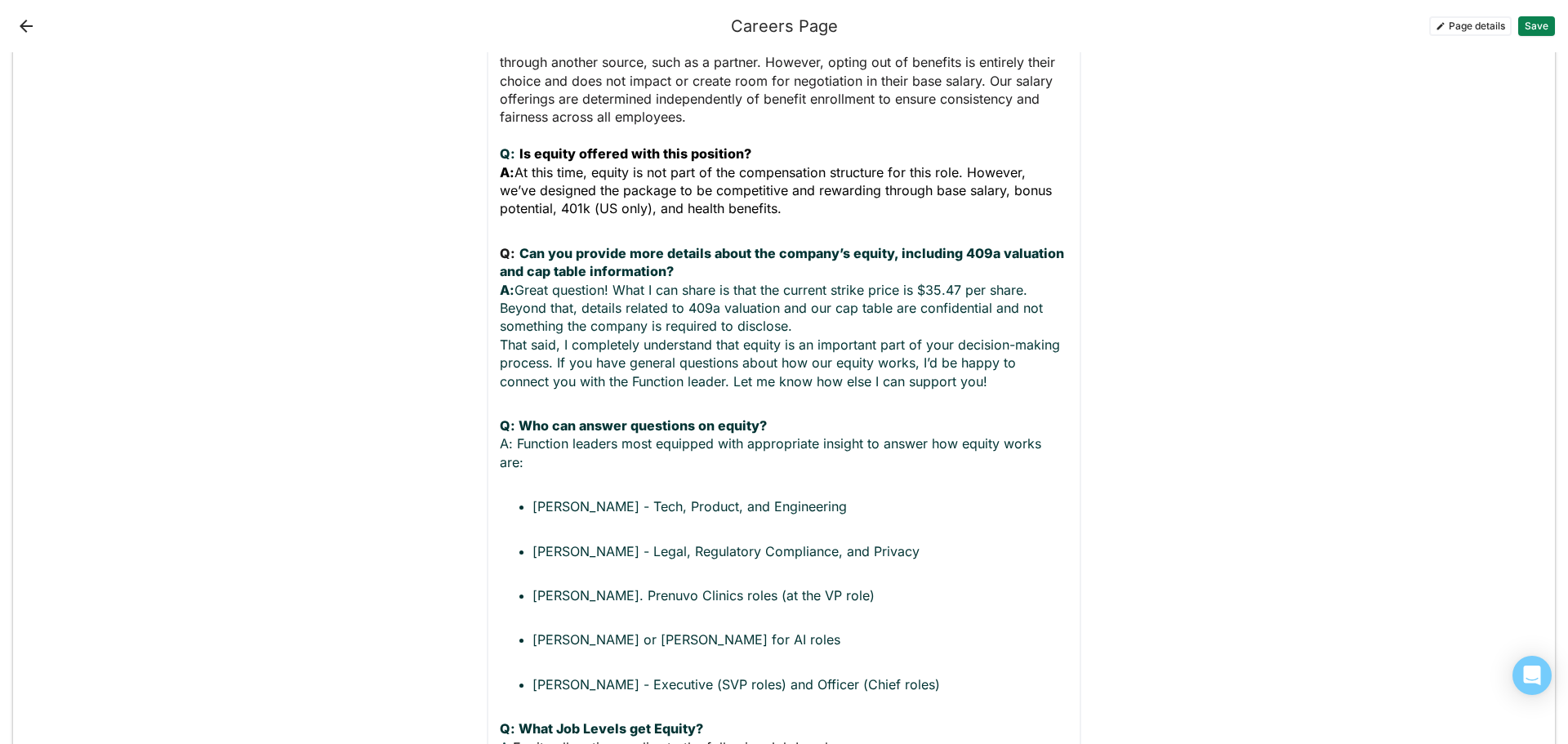
scroll to position [1803, 0]
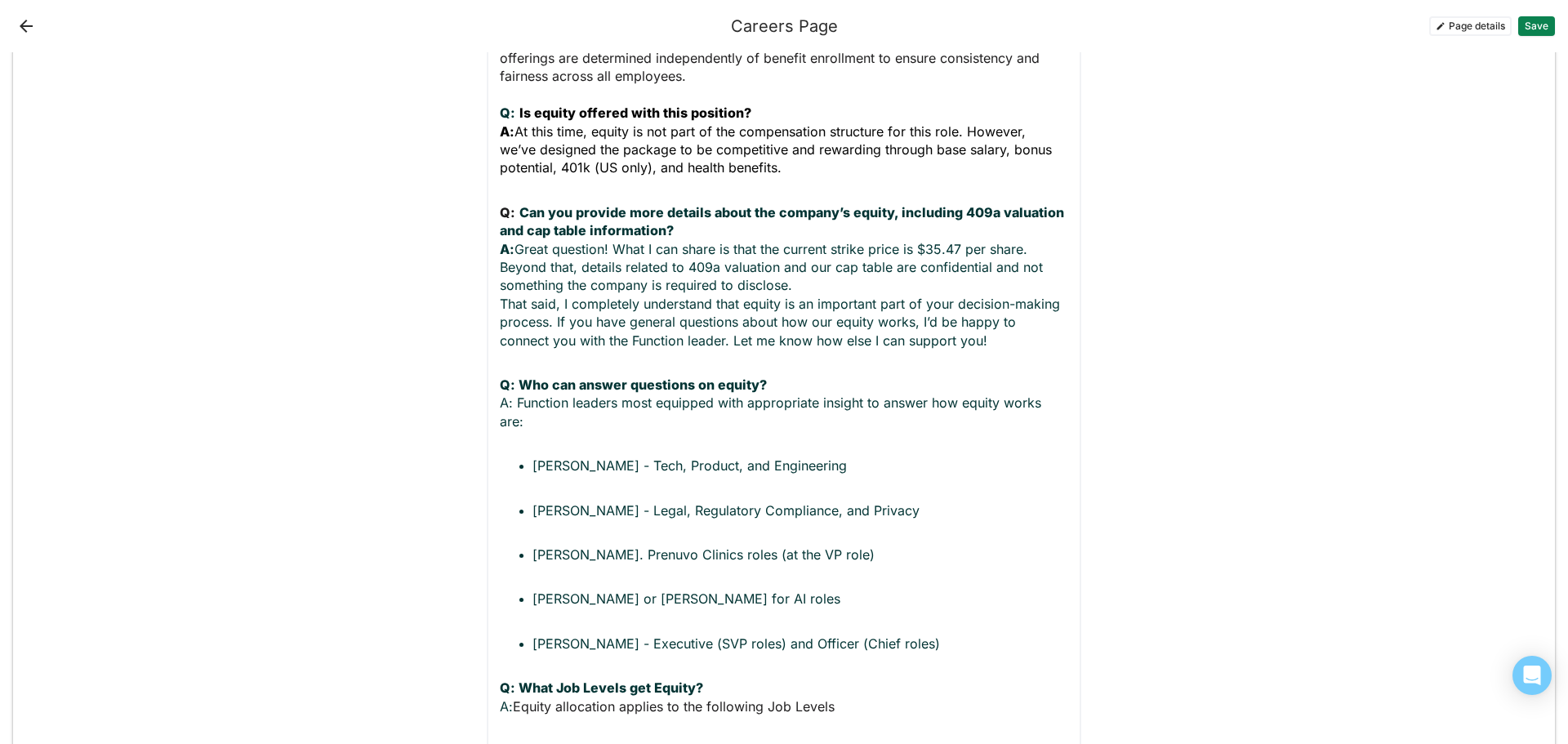
click at [527, 665] on div "Offer, Contracts, and Equity: Q: [Canada] Are employee contracts typically issu…" at bounding box center [784, 358] width 568 height 1485
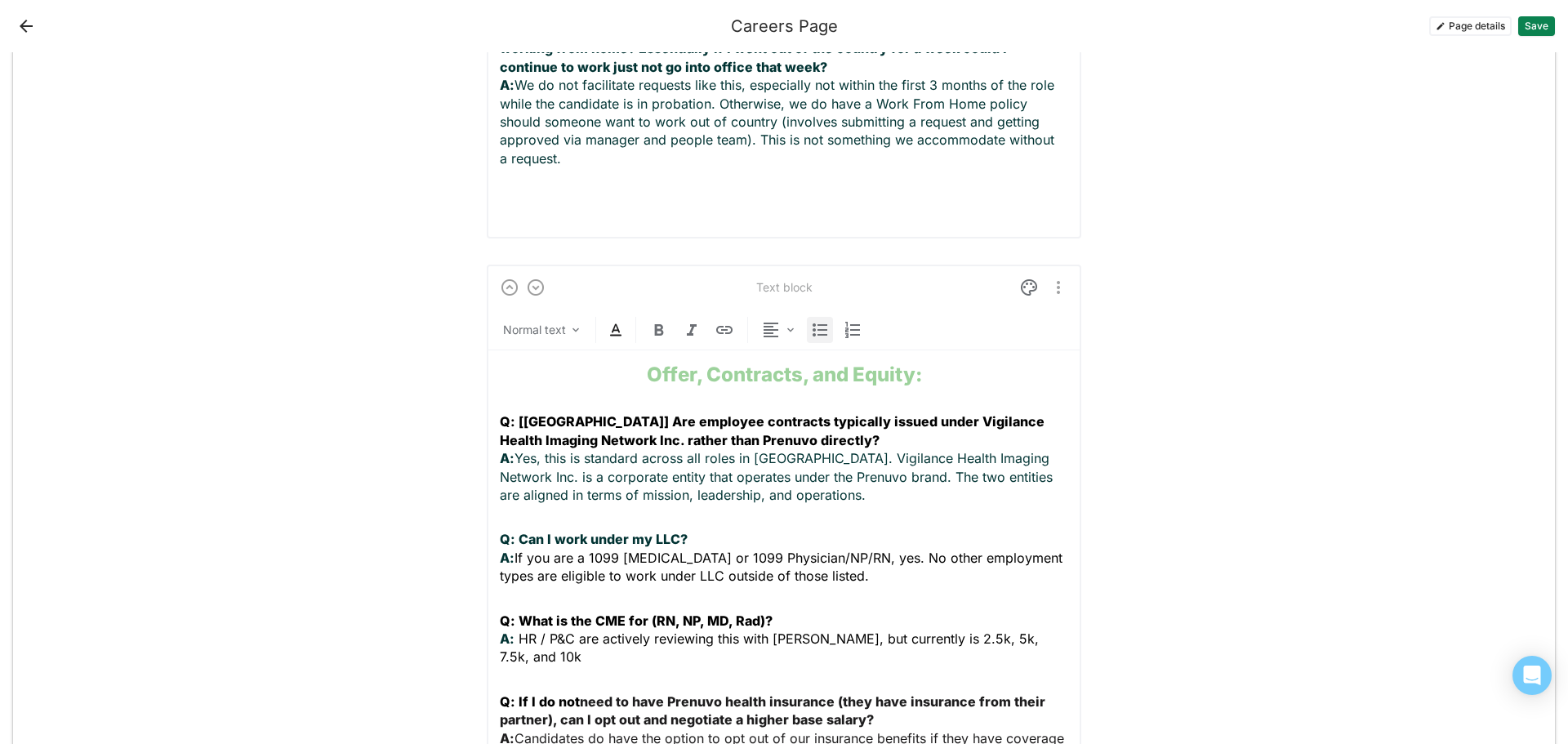
click at [813, 321] on img at bounding box center [820, 331] width 20 height 20
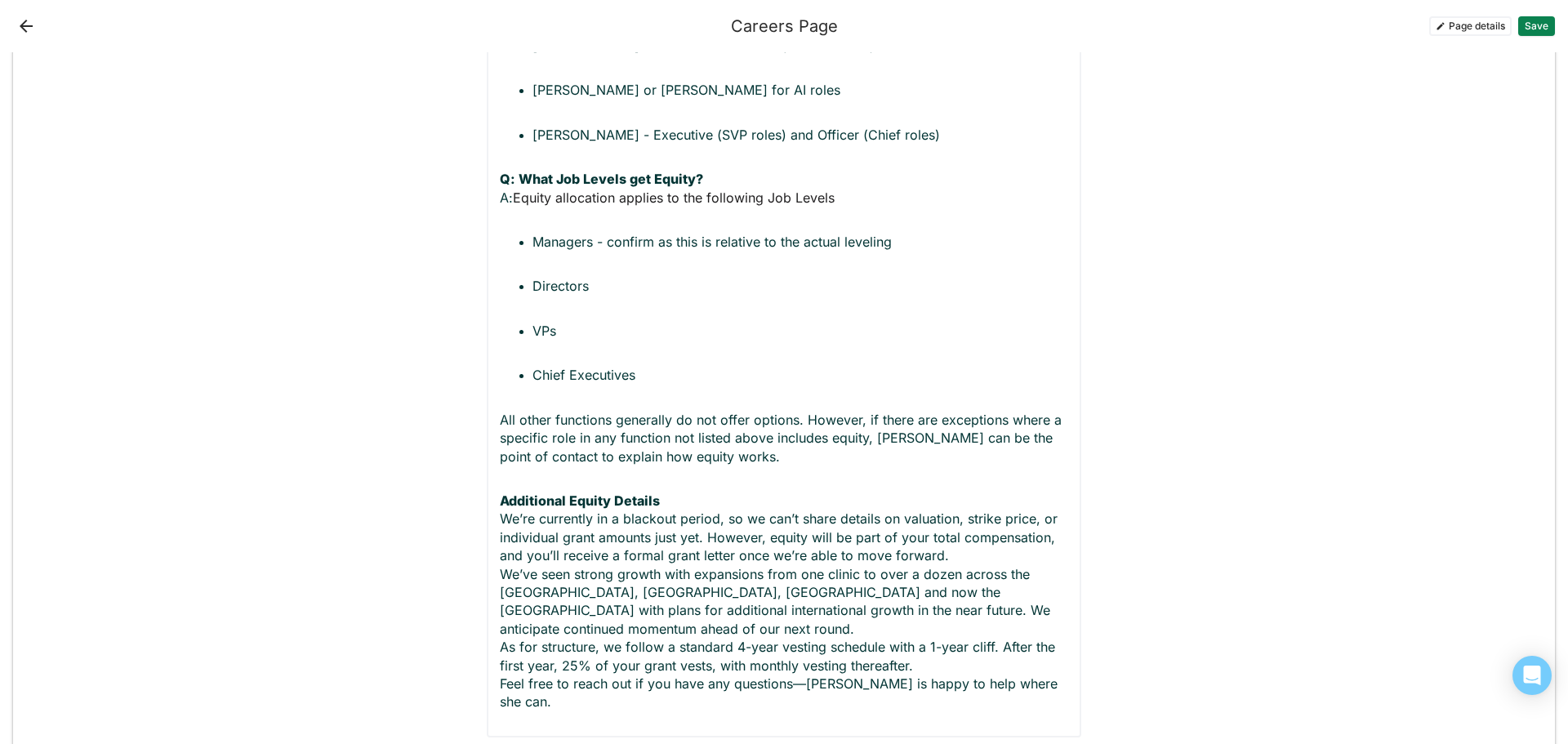
scroll to position [2320, 0]
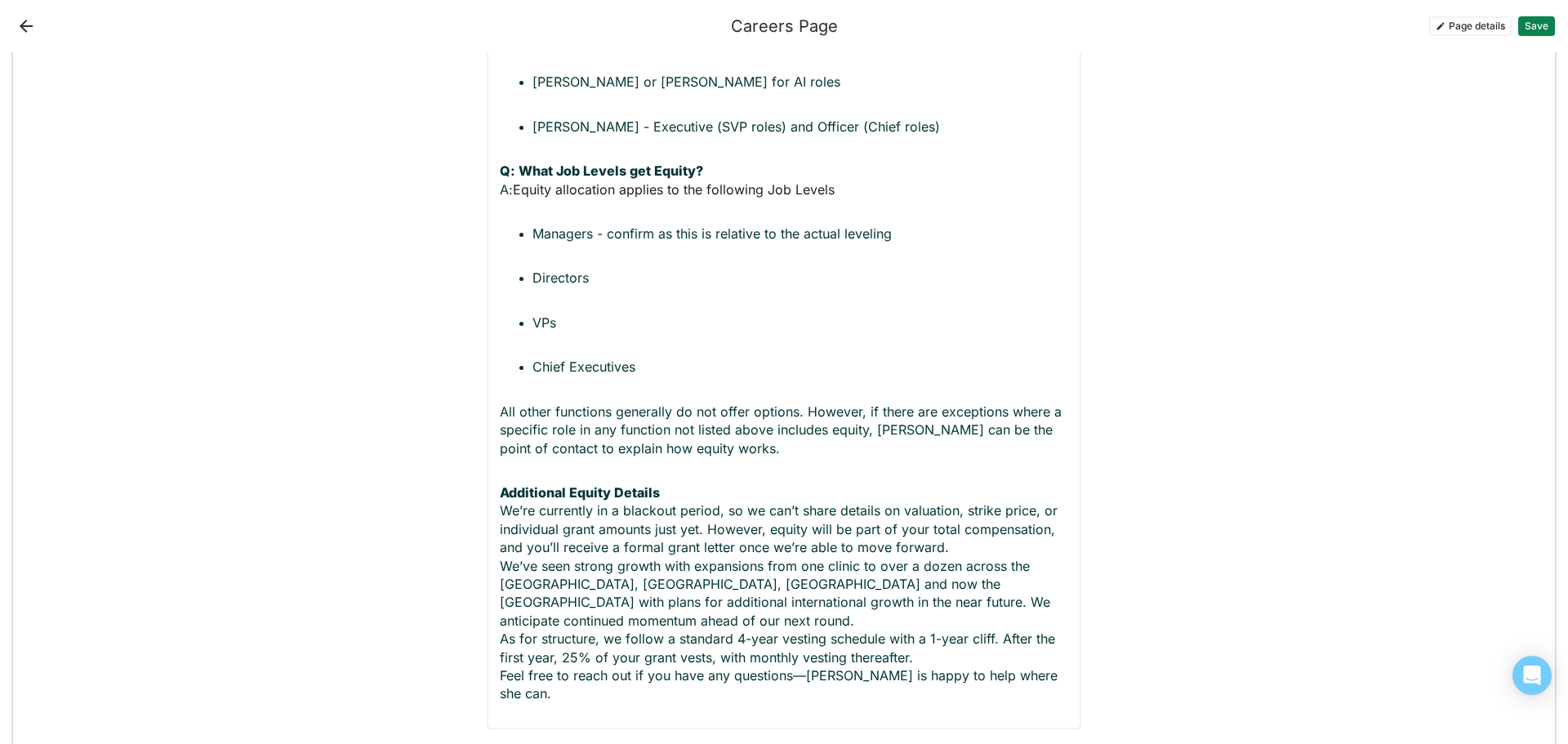
click at [500, 484] on strong "Additional Equity Details" at bounding box center [580, 492] width 160 height 16
drag, startPoint x: 719, startPoint y: 417, endPoint x: 652, endPoint y: 419, distance: 67.0
click at [652, 484] on strong "Are there any additional Additional Equity Details" at bounding box center [660, 492] width 321 height 16
click at [703, 484] on strong "Are there any additional Equity Details" at bounding box center [625, 492] width 251 height 16
click at [808, 483] on p "Are there any additional Equity details We’re currently in a blackout period, s…" at bounding box center [784, 593] width 568 height 220
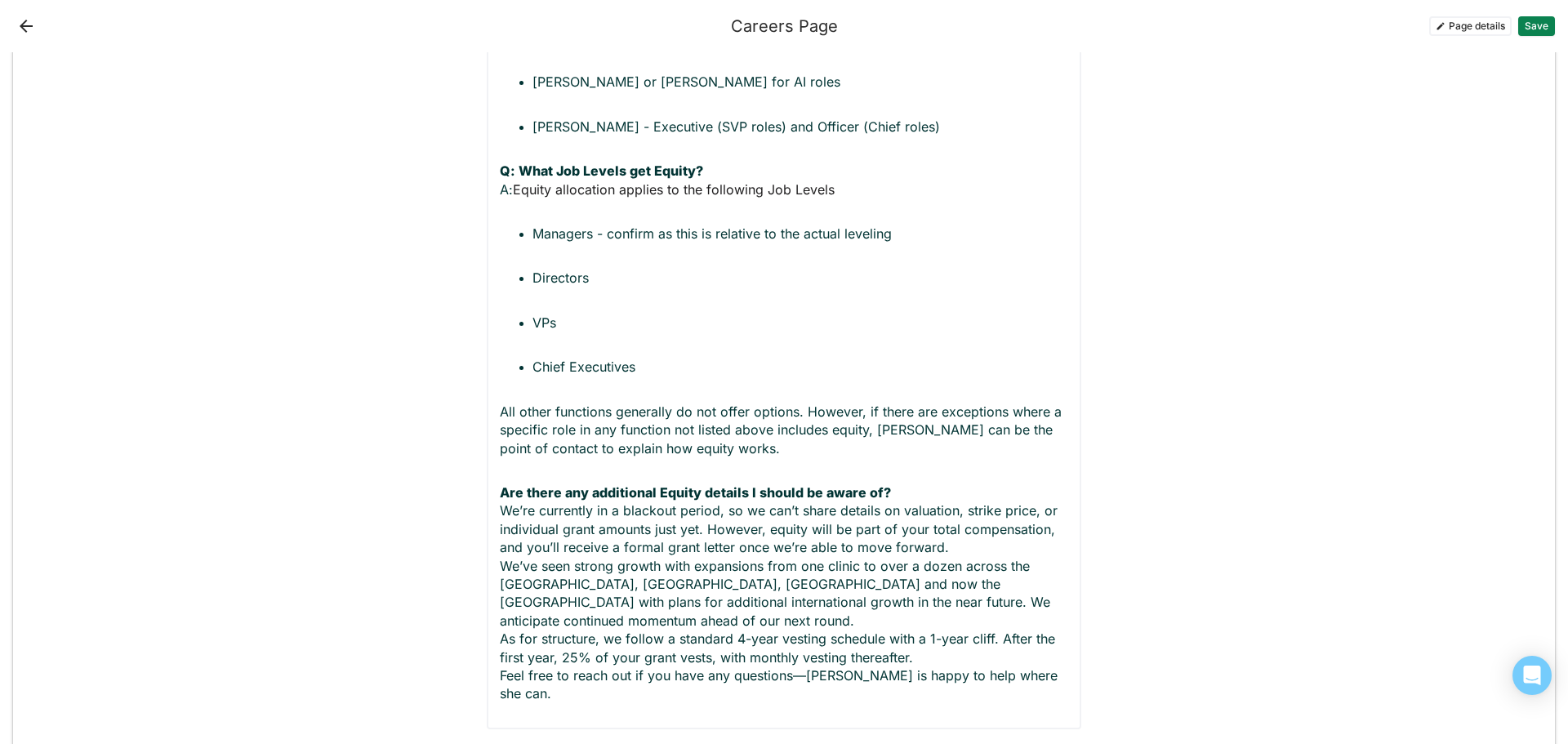
click at [500, 484] on strong "Are there any additional Equity details I should be aware of?" at bounding box center [696, 492] width 392 height 16
click at [923, 483] on p "Q: Are there any additional Equity details I should be aware of? We’re currentl…" at bounding box center [784, 593] width 568 height 220
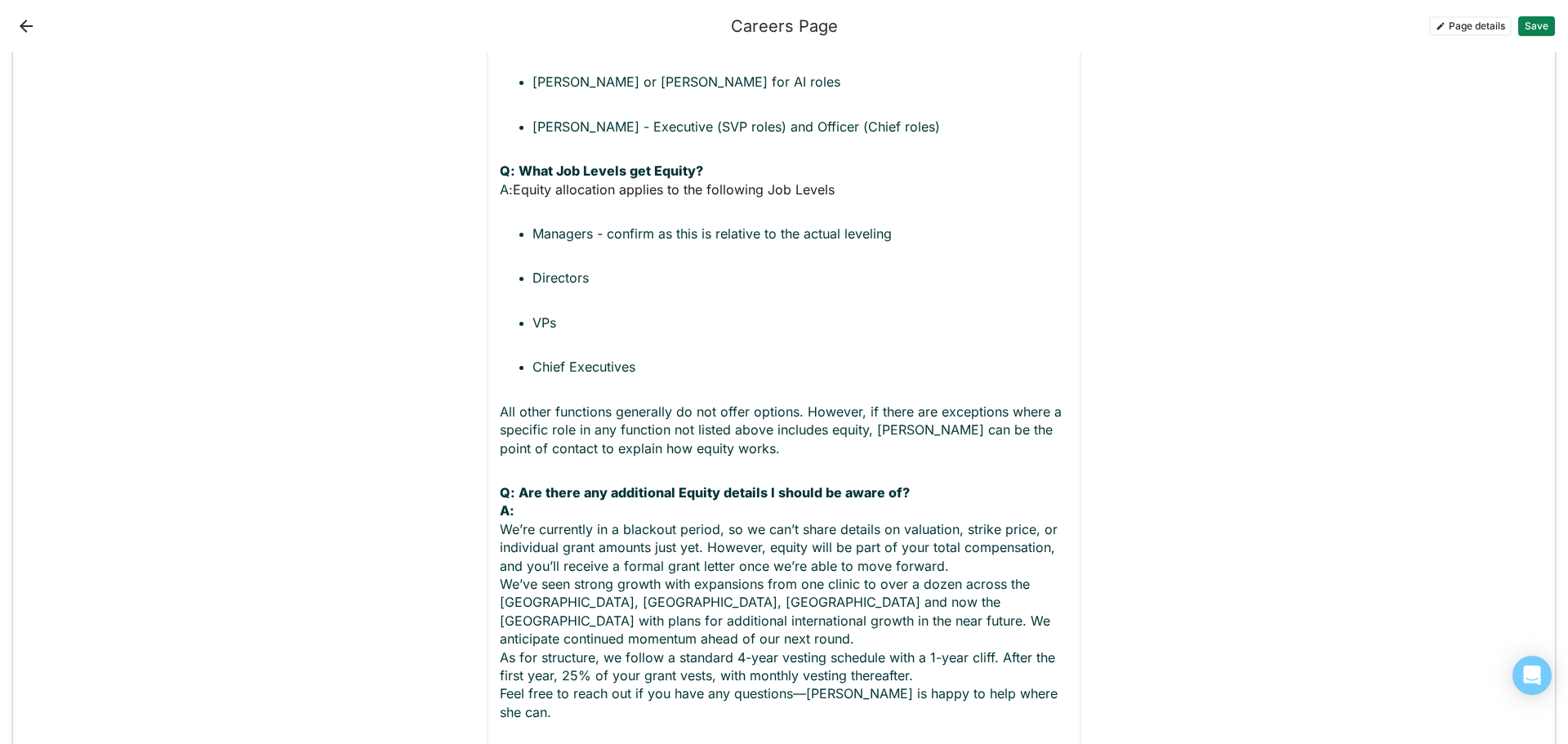
click at [500, 483] on p "Q: Are there any additional Equity details I should be aware of? A: We’re curre…" at bounding box center [784, 602] width 568 height 238
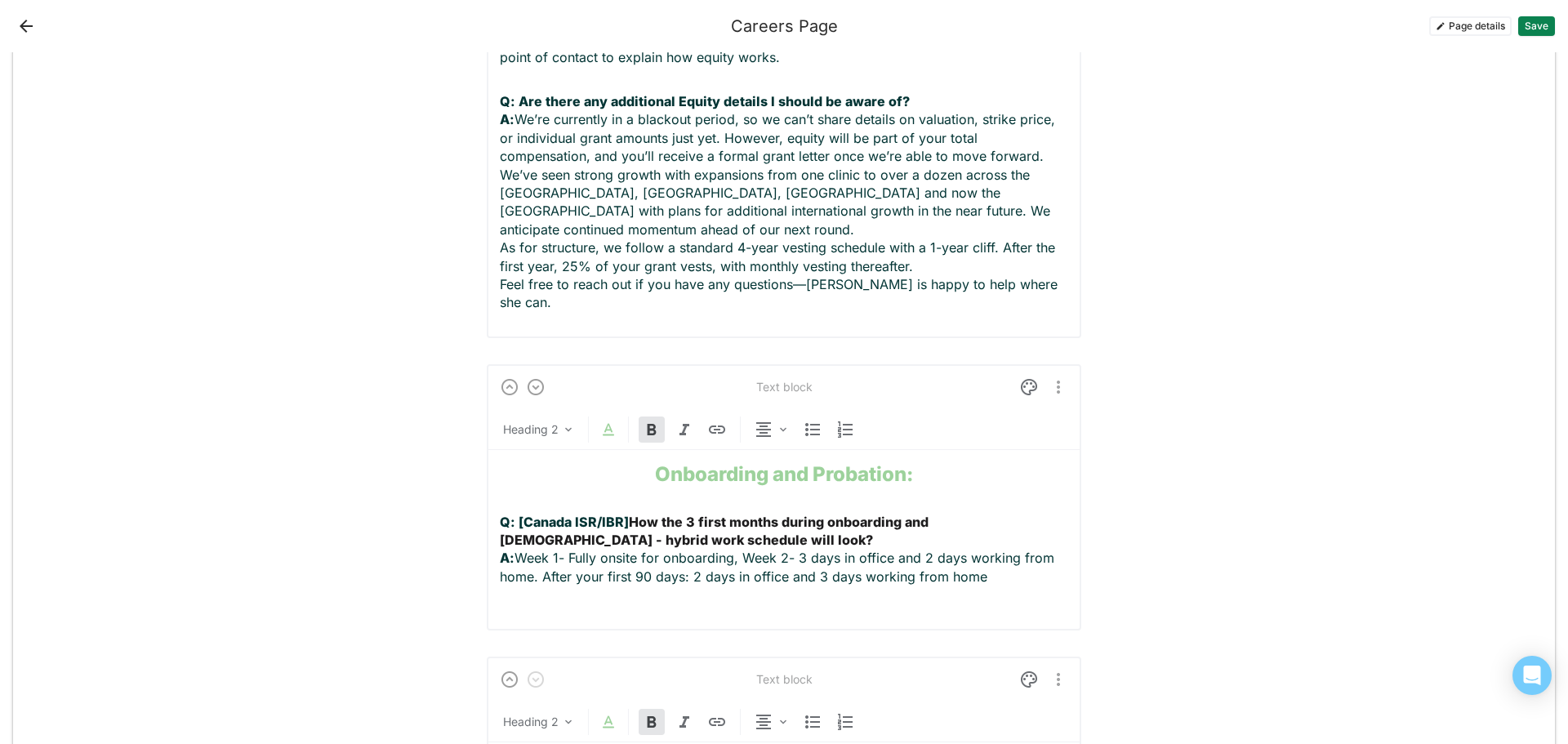
scroll to position [2646, 0]
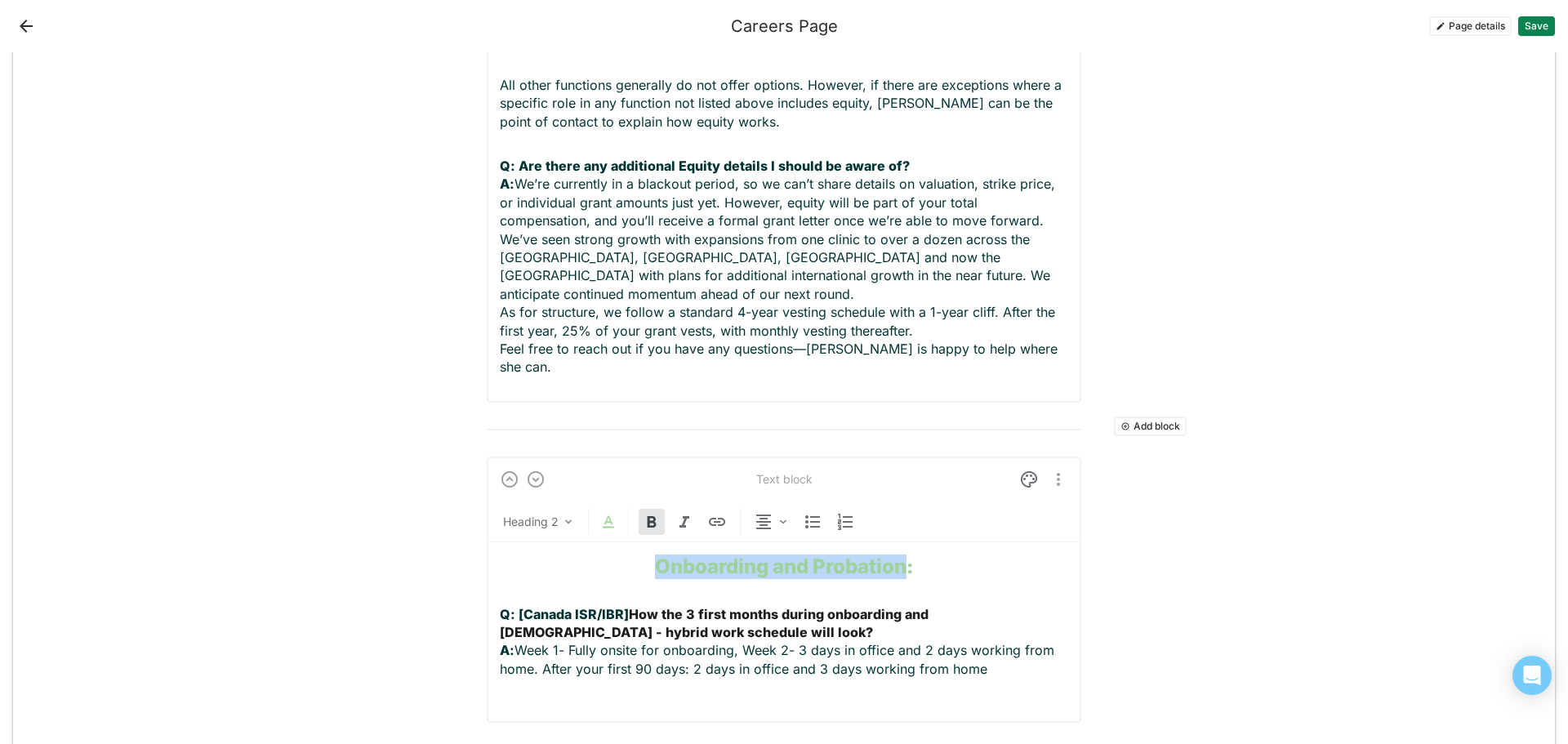
drag, startPoint x: 900, startPoint y: 450, endPoint x: 651, endPoint y: 446, distance: 249.0
click at [655, 554] on strong "Onboarding and Probation:" at bounding box center [784, 566] width 258 height 24
copy strong "Onboarding and Probation"
click at [733, 606] on strong "How the 3 first months during onboarding and probation - hybrid work schedule w…" at bounding box center [716, 623] width 432 height 34
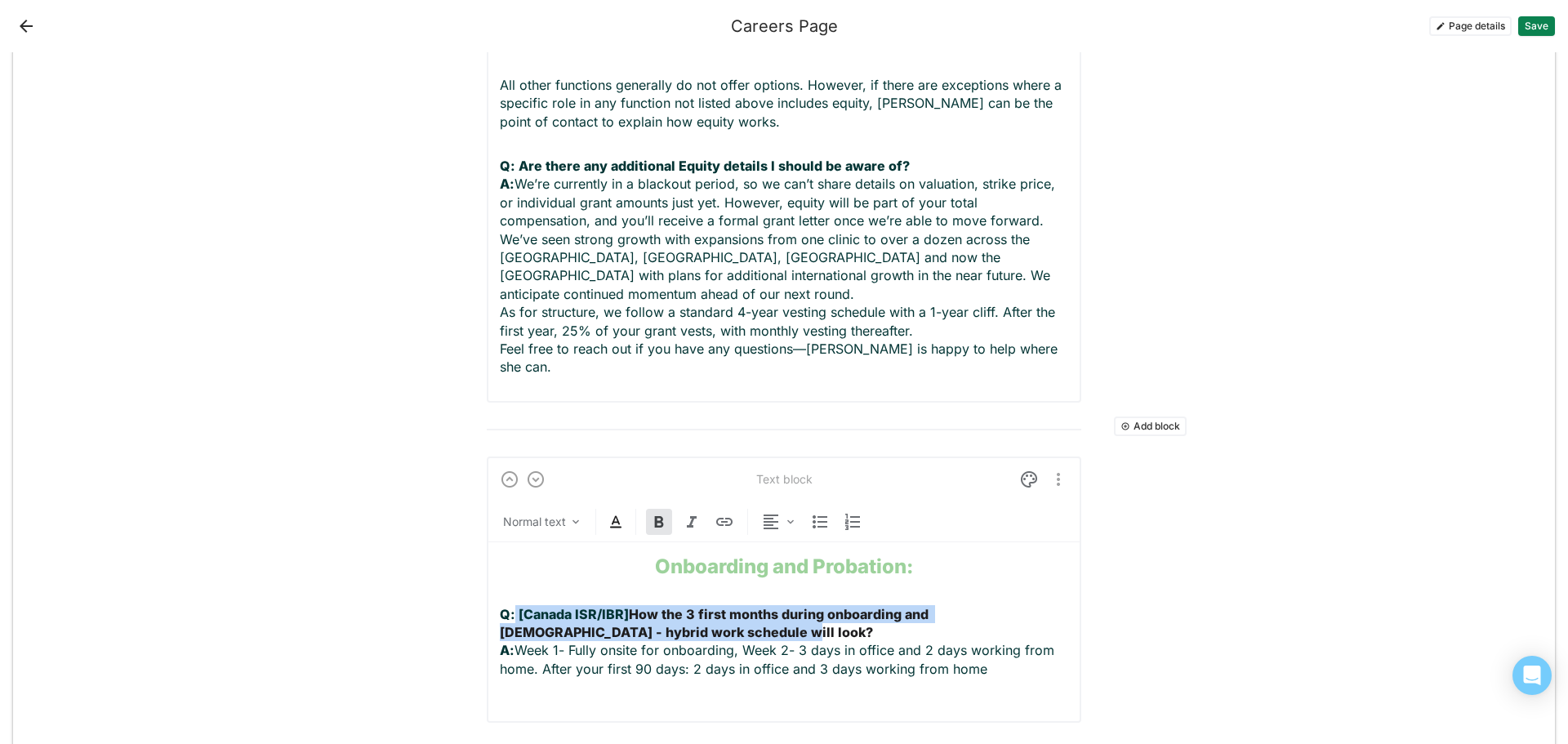
drag, startPoint x: 660, startPoint y: 520, endPoint x: 508, endPoint y: 509, distance: 152.4
click at [508, 605] on p "Q: [Canada ISR/IBR] How the 3 first months during onboarding and probation - hy…" at bounding box center [784, 651] width 568 height 92
copy p "[Canada ISR/IBR] How the 3 first months during onboarding and probation - hybri…"
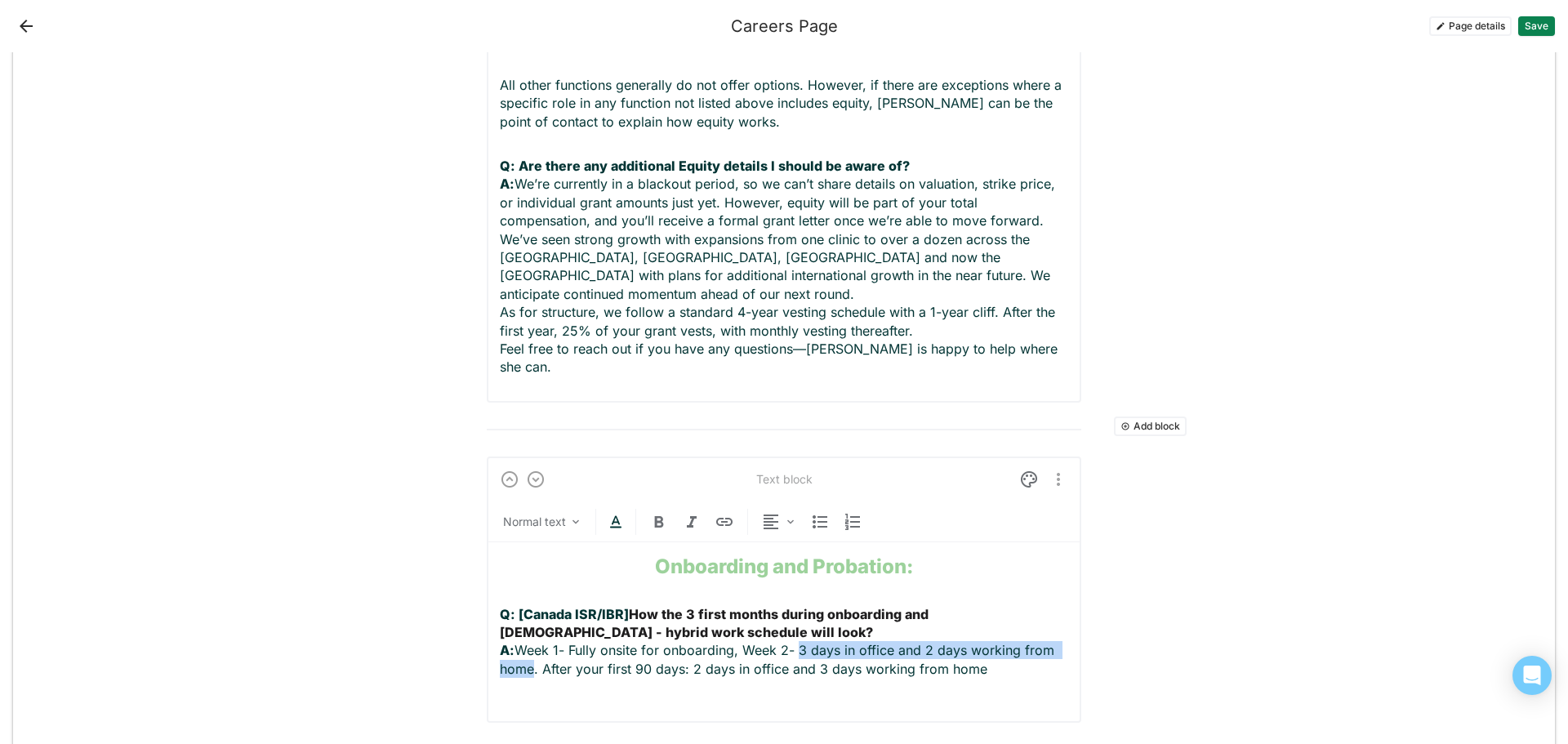
drag, startPoint x: 796, startPoint y: 536, endPoint x: 528, endPoint y: 558, distance: 268.9
click at [528, 605] on p "Q: [Canada ISR/IBR] How the 3 first months during onboarding and probation - hy…" at bounding box center [784, 651] width 568 height 92
copy p "3 days in office and 2 days working from home"
